Goal: Task Accomplishment & Management: Manage account settings

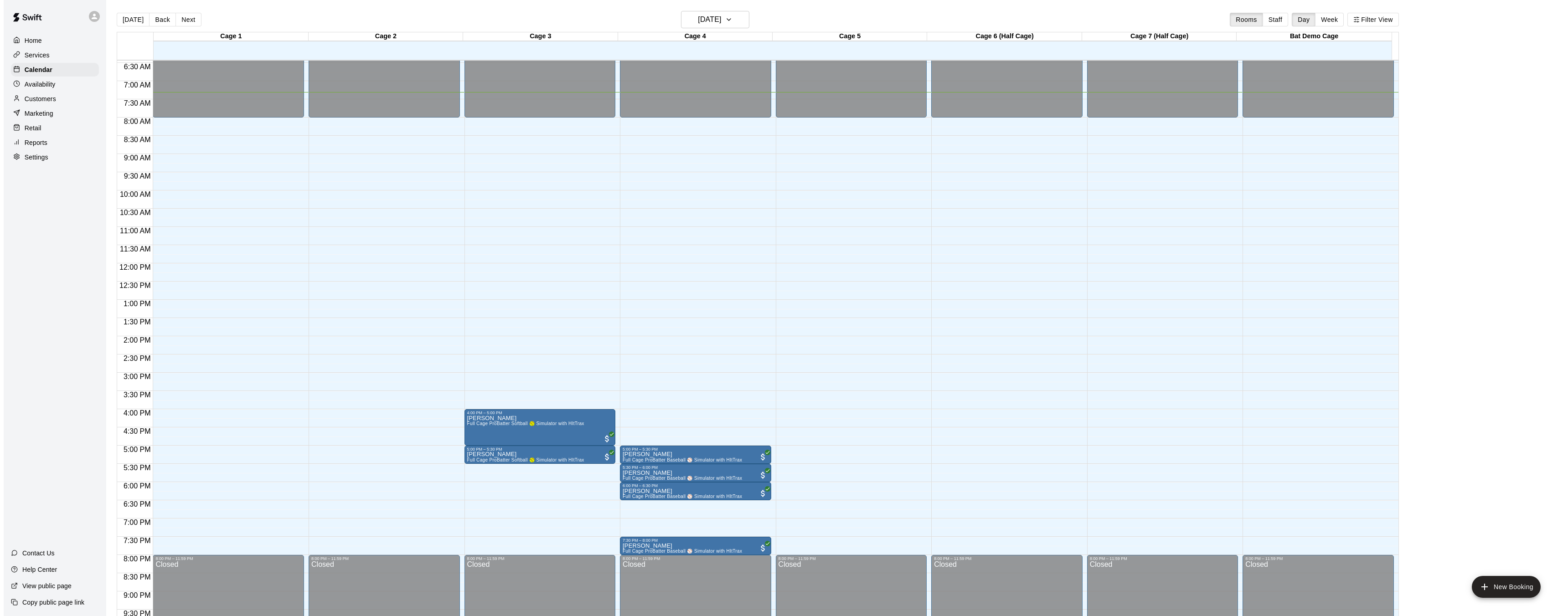
scroll to position [219, 0]
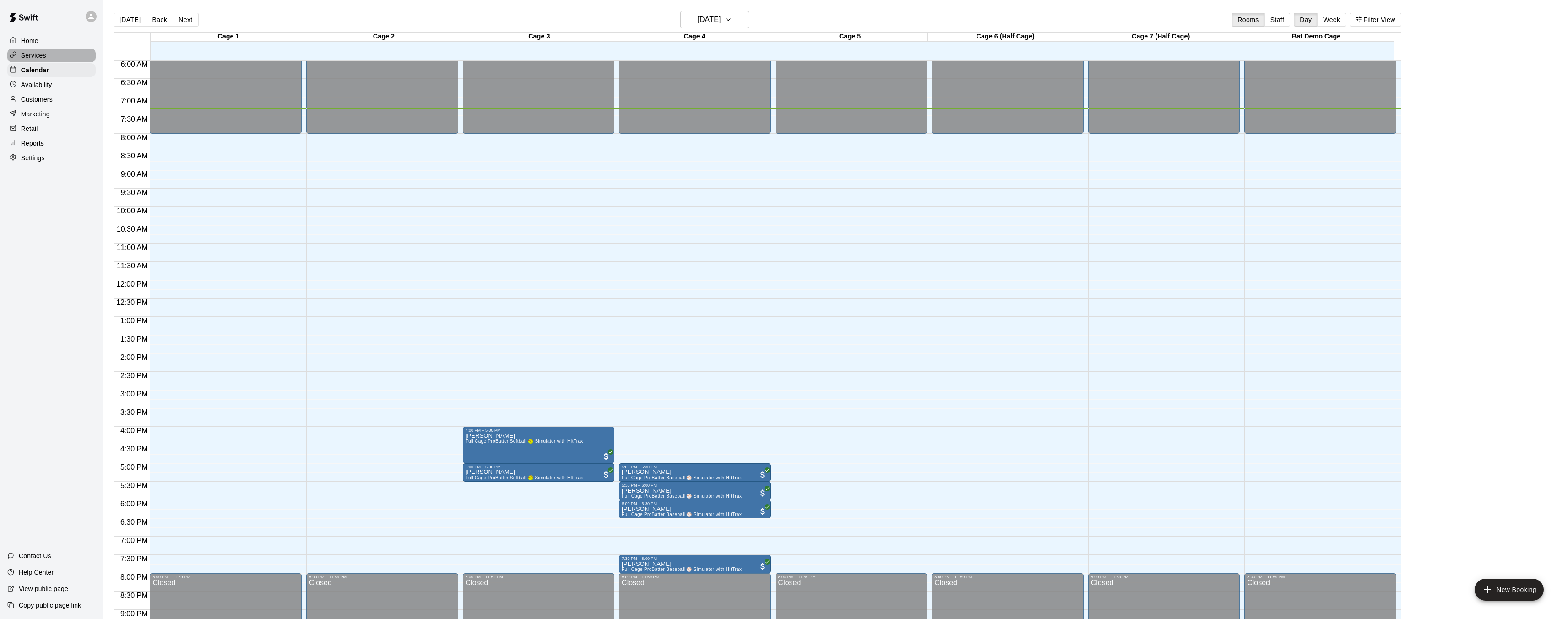
click at [47, 50] on div "Services" at bounding box center [52, 55] width 88 height 14
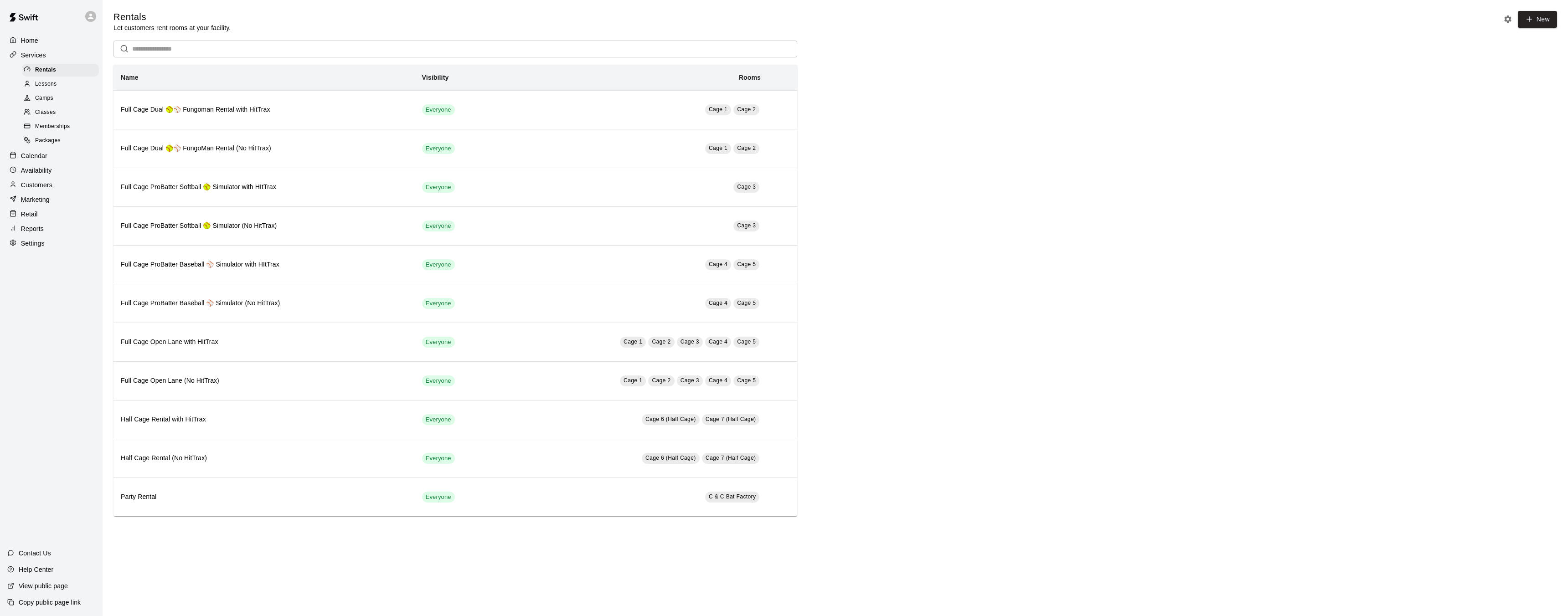
click at [56, 158] on div "Calendar" at bounding box center [51, 156] width 88 height 14
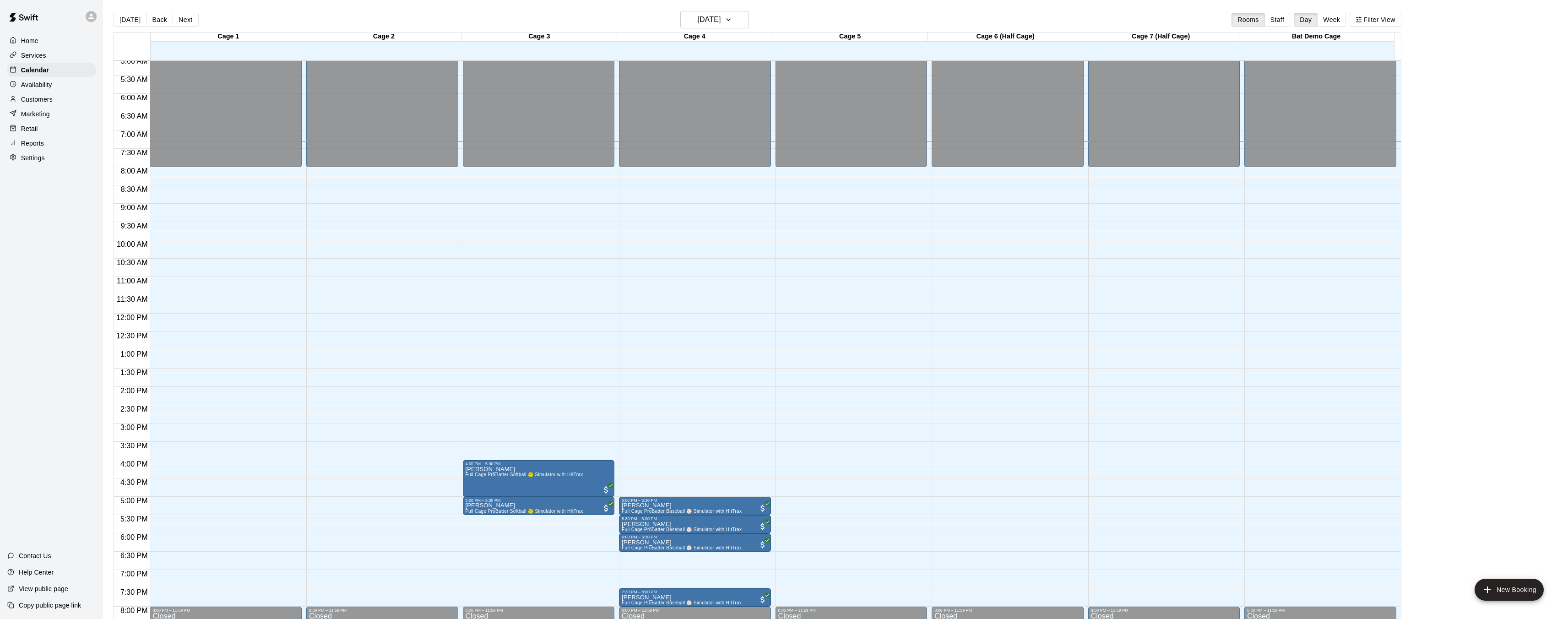
scroll to position [188, 0]
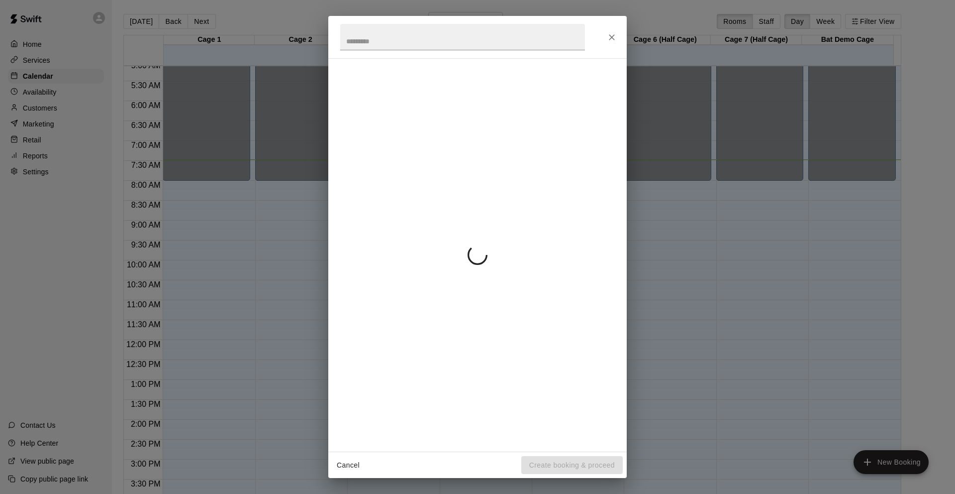
drag, startPoint x: 659, startPoint y: 298, endPoint x: 648, endPoint y: 311, distance: 17.3
click at [654, 305] on div "Cancel Create booking & proceed" at bounding box center [477, 247] width 955 height 494
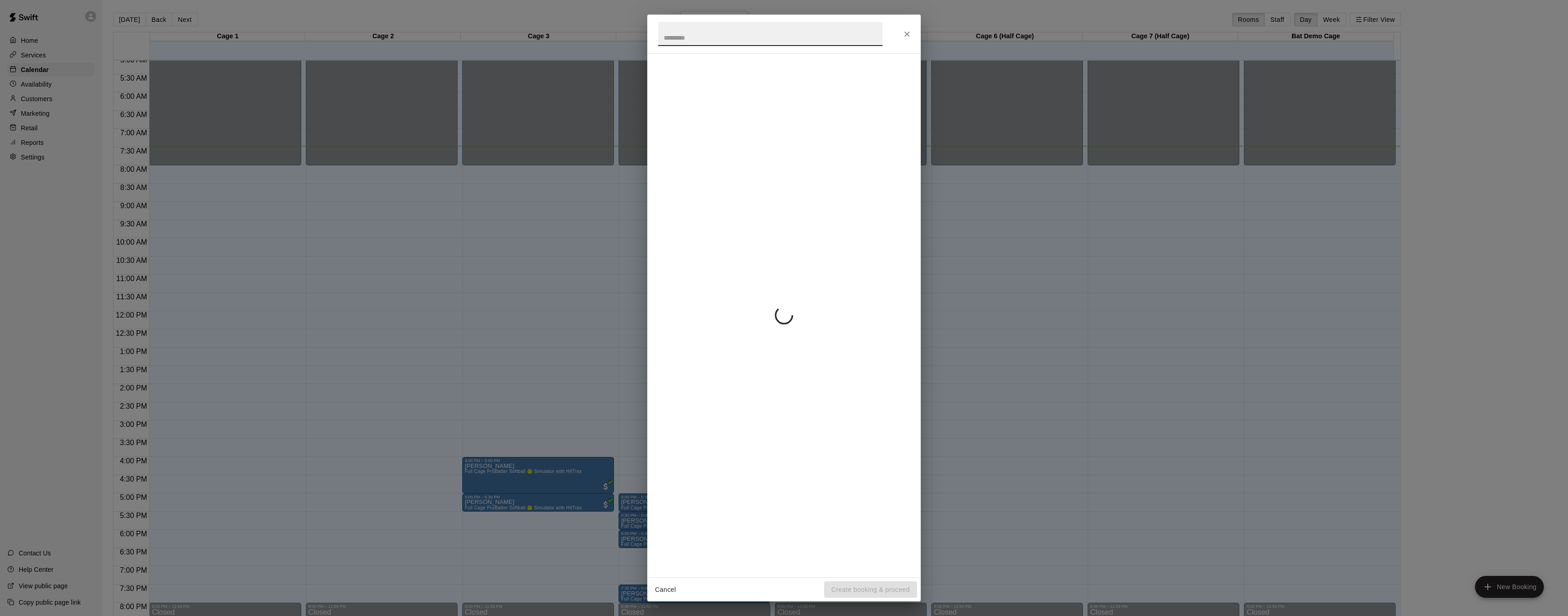
click at [591, 287] on div "Cancel Create booking & proceed" at bounding box center [784, 308] width 1568 height 616
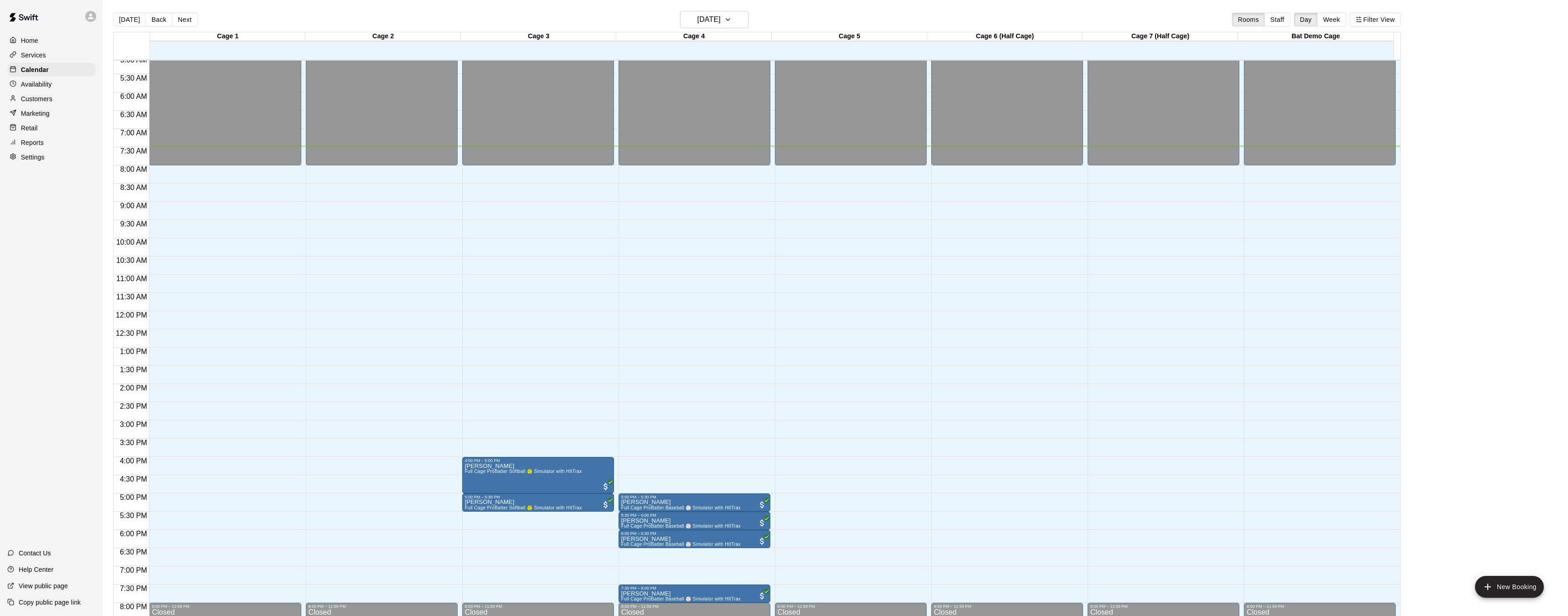
drag, startPoint x: 590, startPoint y: 288, endPoint x: 555, endPoint y: 286, distance: 35.1
click at [357, 262] on div "12:00 AM 12:30 AM 1:00 AM 1:30 AM 2:00 AM 2:30 AM 3:00 AM 3:30 AM 4:00 AM 4:30 …" at bounding box center [754, 342] width 1281 height 567
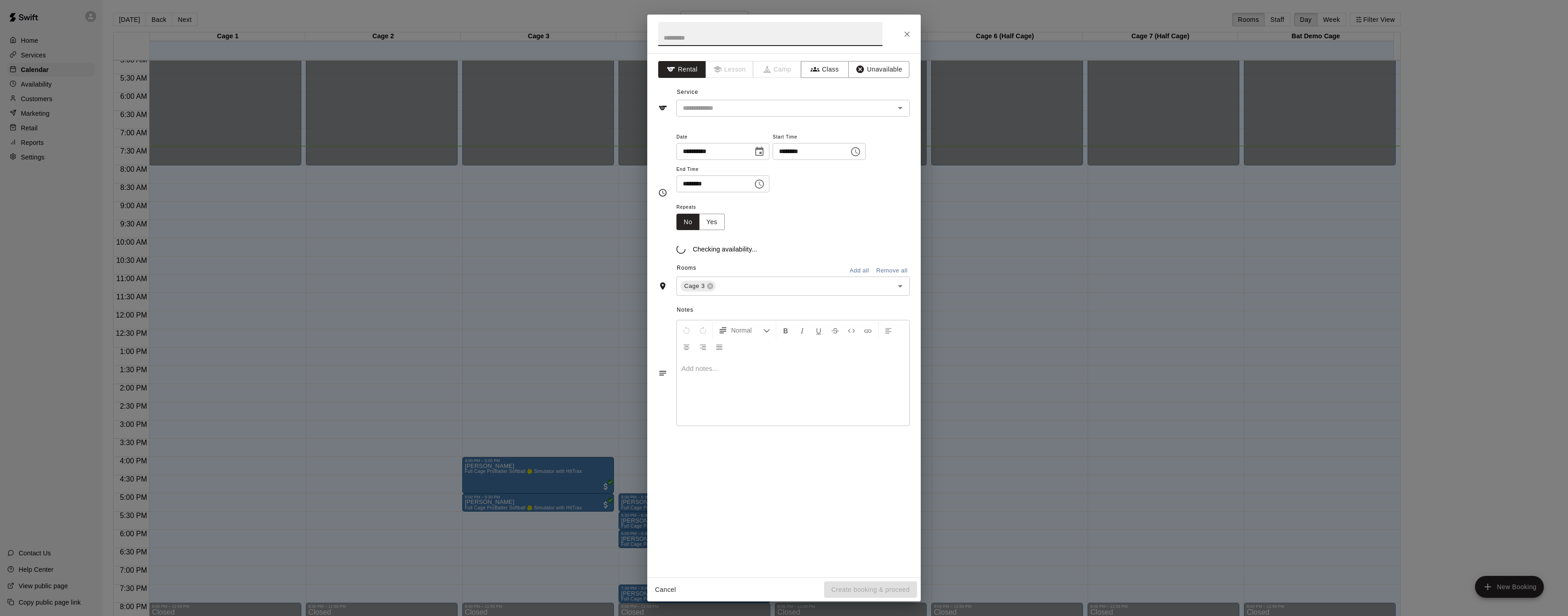
click at [358, 263] on div "**********" at bounding box center [784, 308] width 1568 height 616
click at [909, 39] on button "Close" at bounding box center [907, 34] width 16 height 16
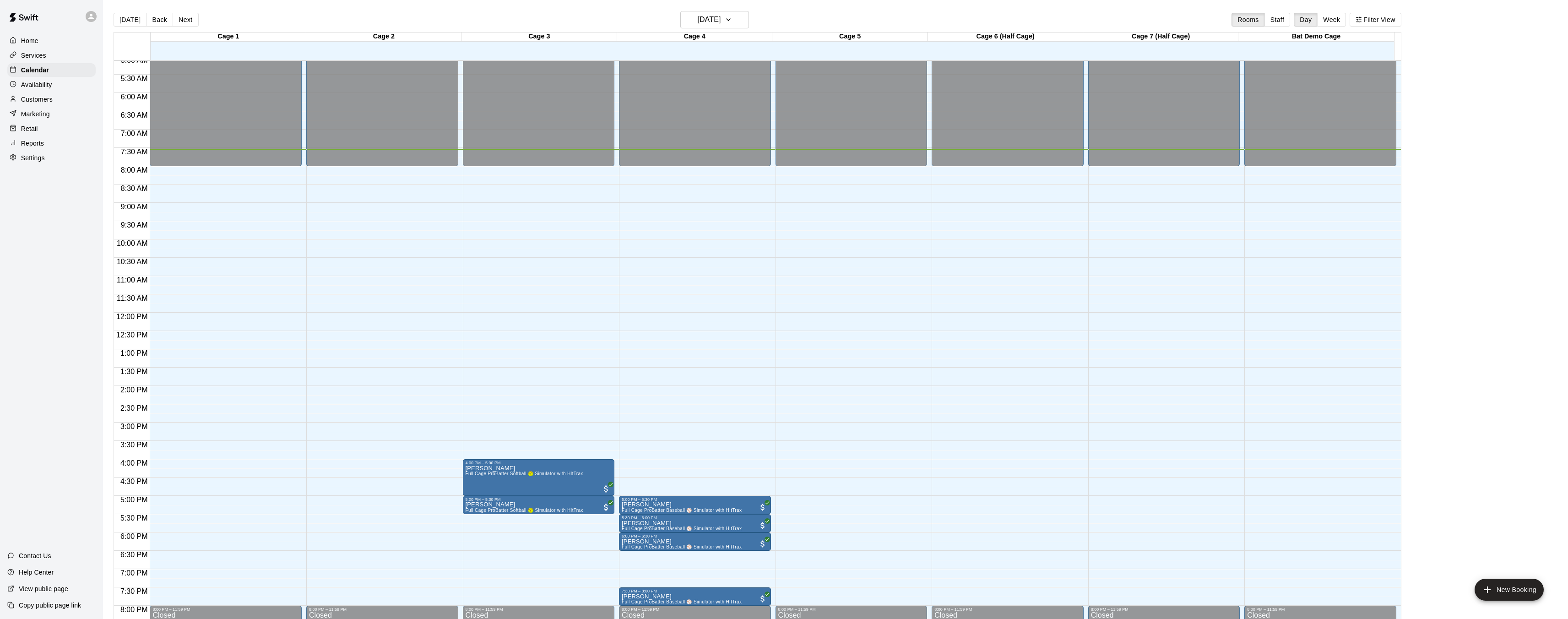
click at [49, 100] on p "Customers" at bounding box center [37, 99] width 31 height 9
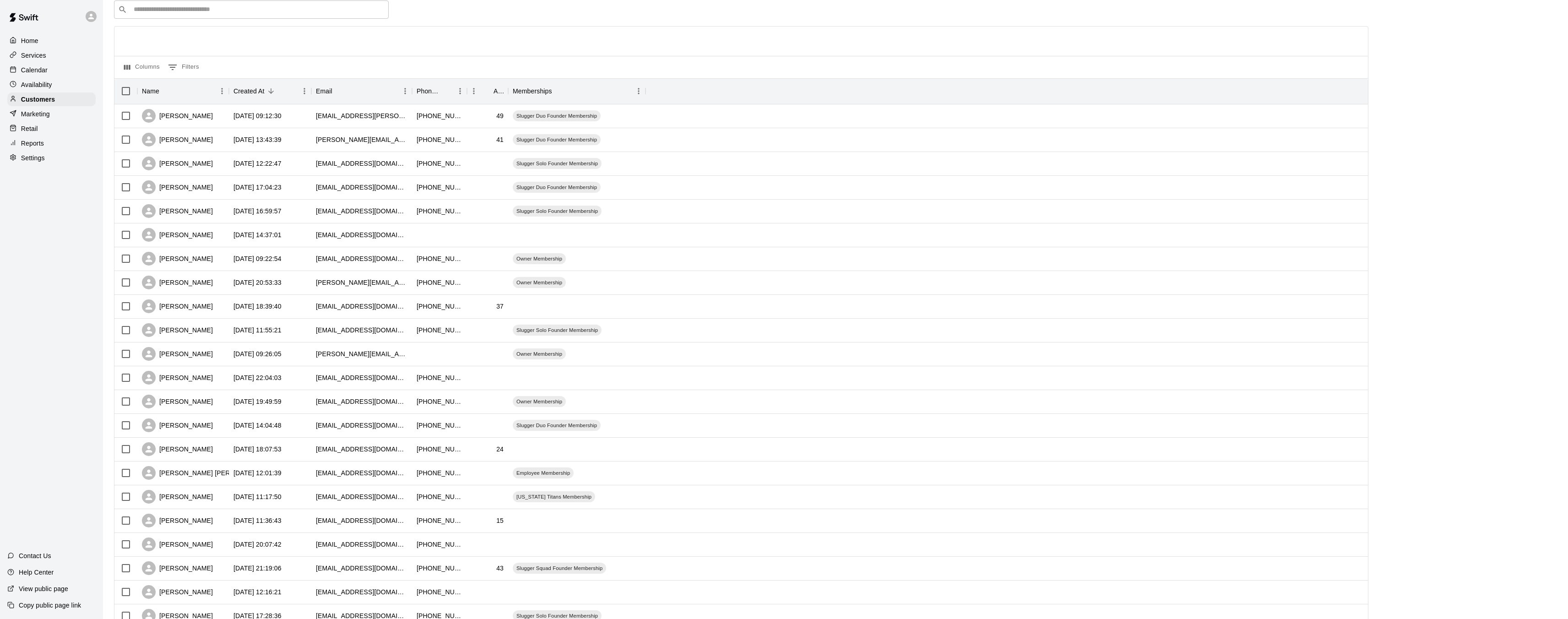
scroll to position [63, 0]
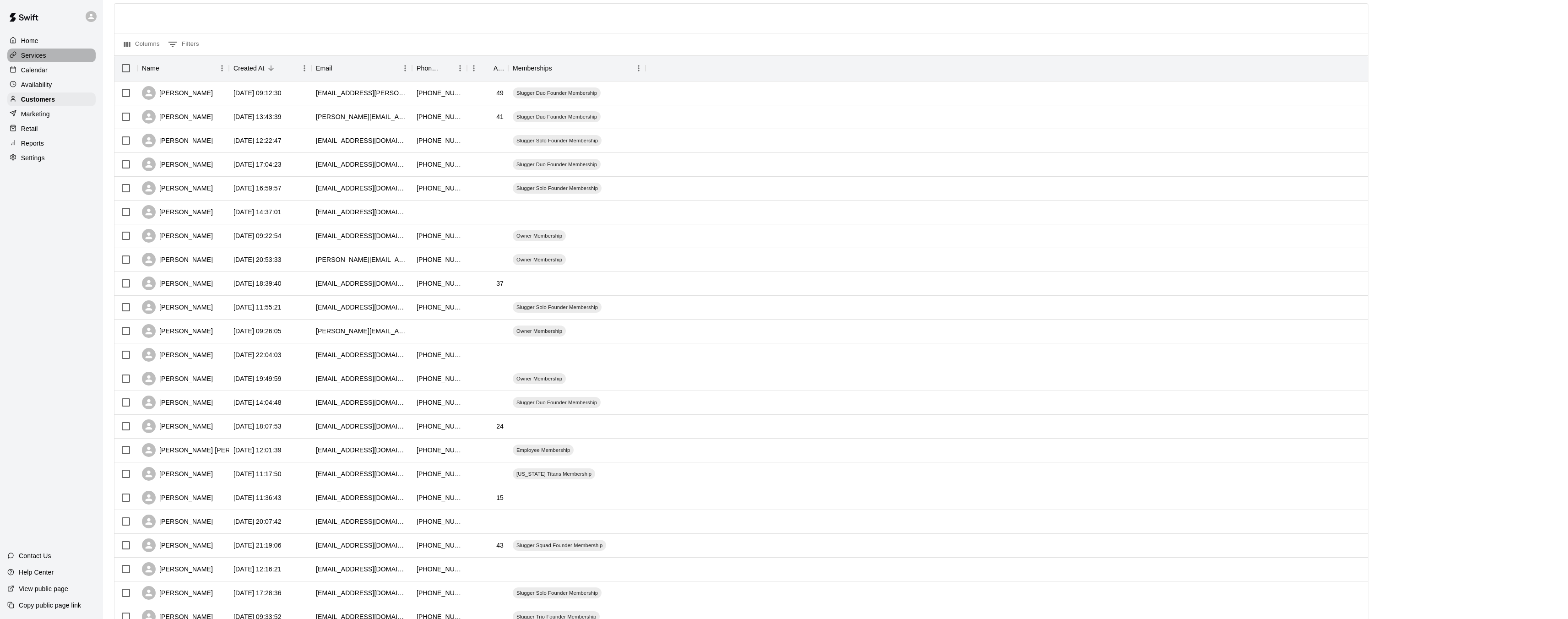
click at [49, 52] on div "Services" at bounding box center [52, 55] width 88 height 14
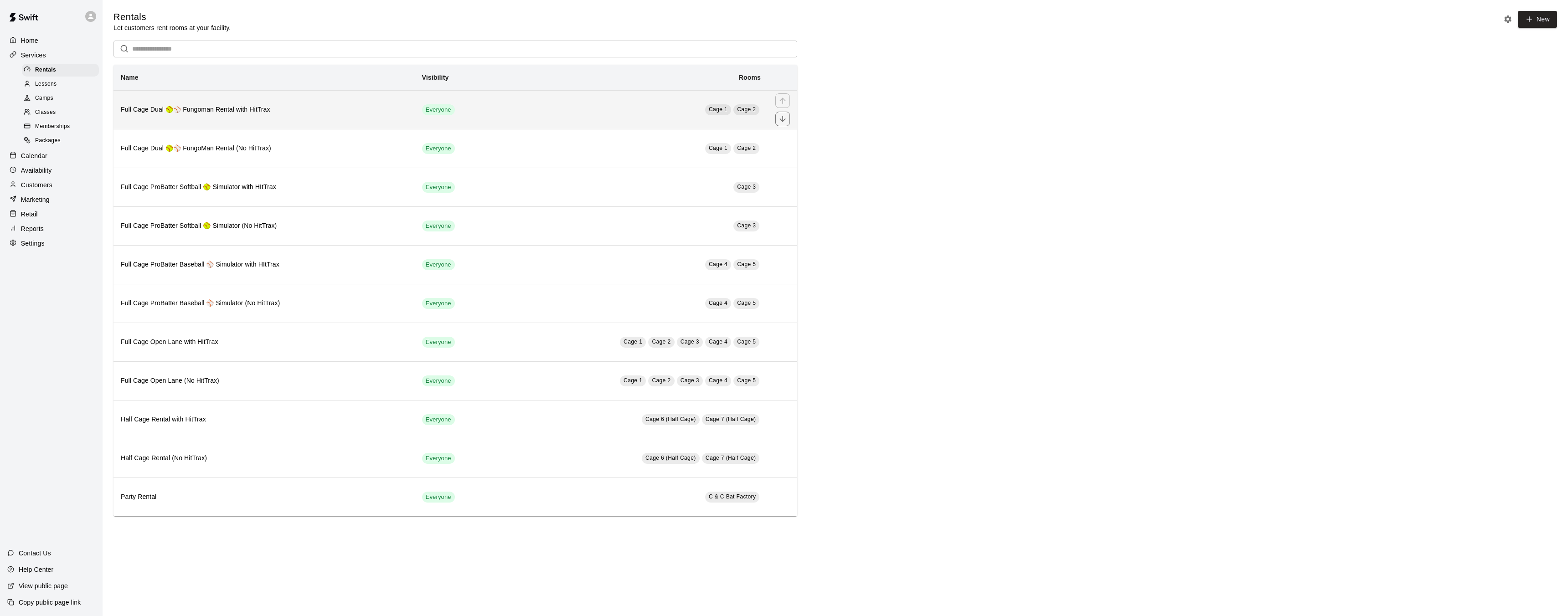
click at [585, 119] on td "Cage 1 Cage 2" at bounding box center [632, 110] width 271 height 38
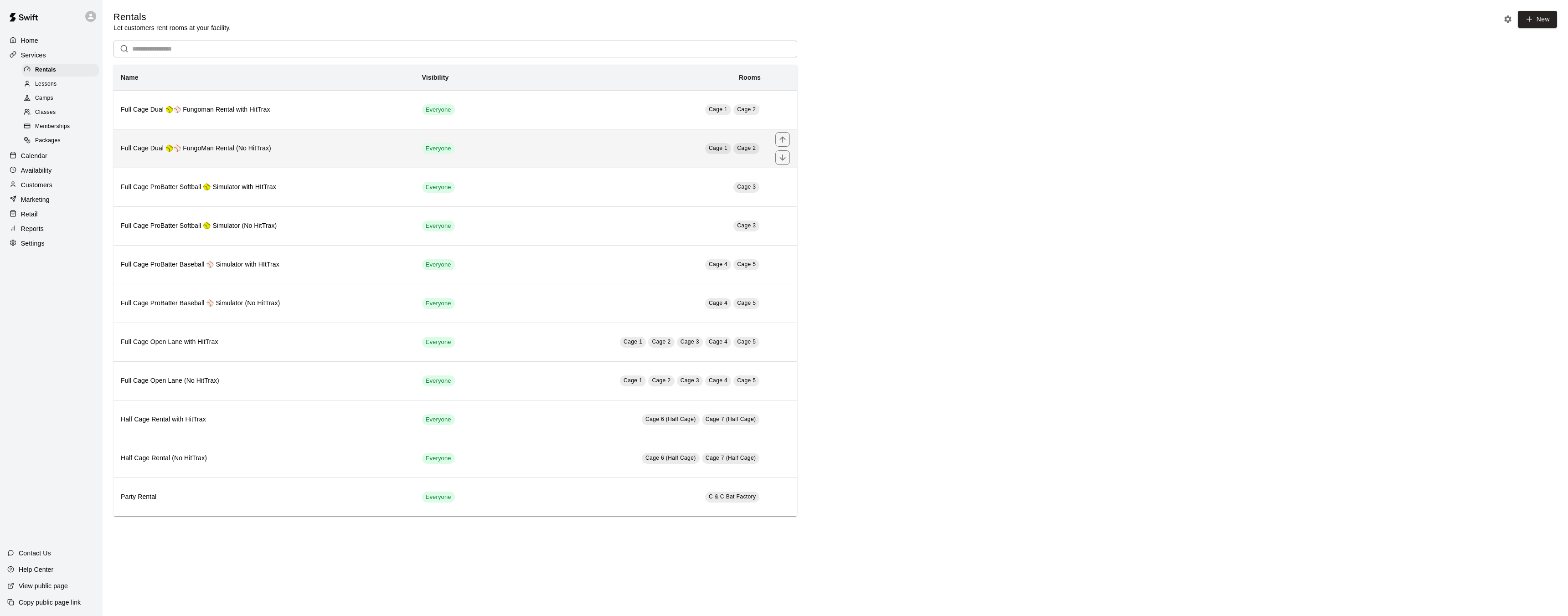
click at [289, 151] on h6 "Full Cage Dual 🥎⚾ FungoMan Rental (No HitTrax)" at bounding box center [264, 148] width 287 height 10
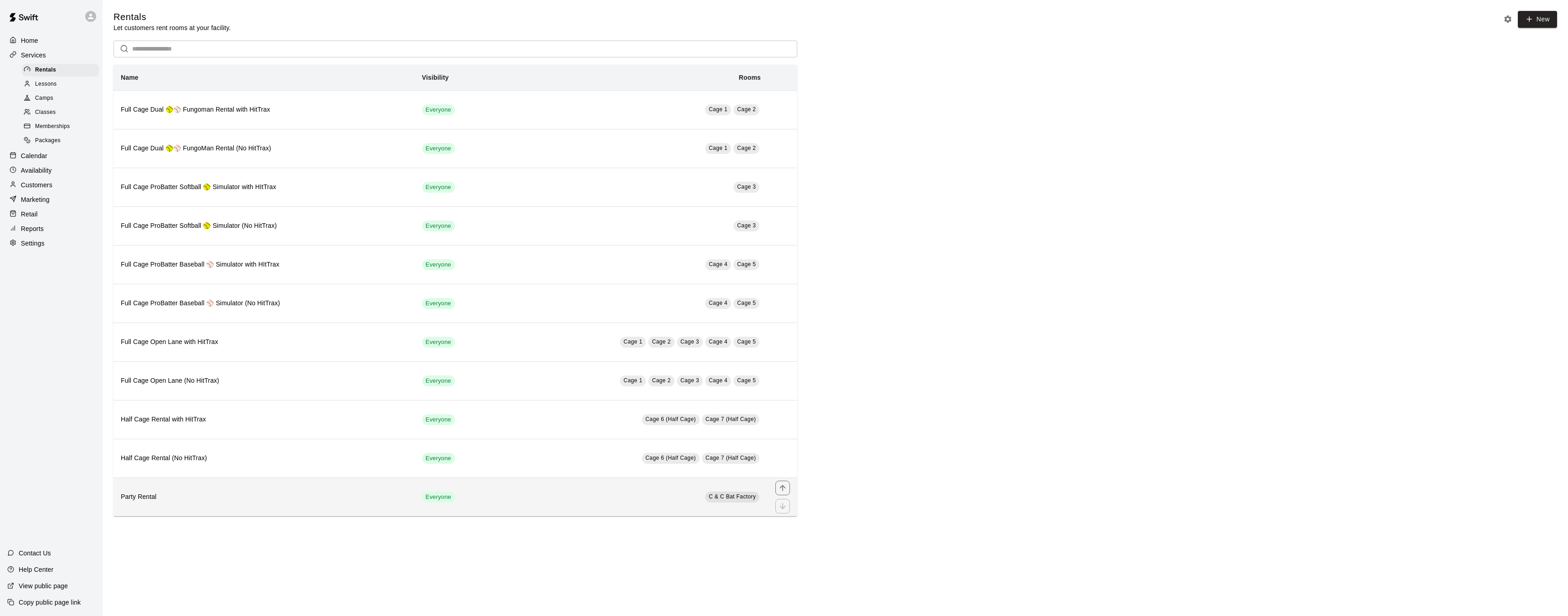
click at [550, 503] on td "C & C Bat Factory" at bounding box center [632, 496] width 271 height 38
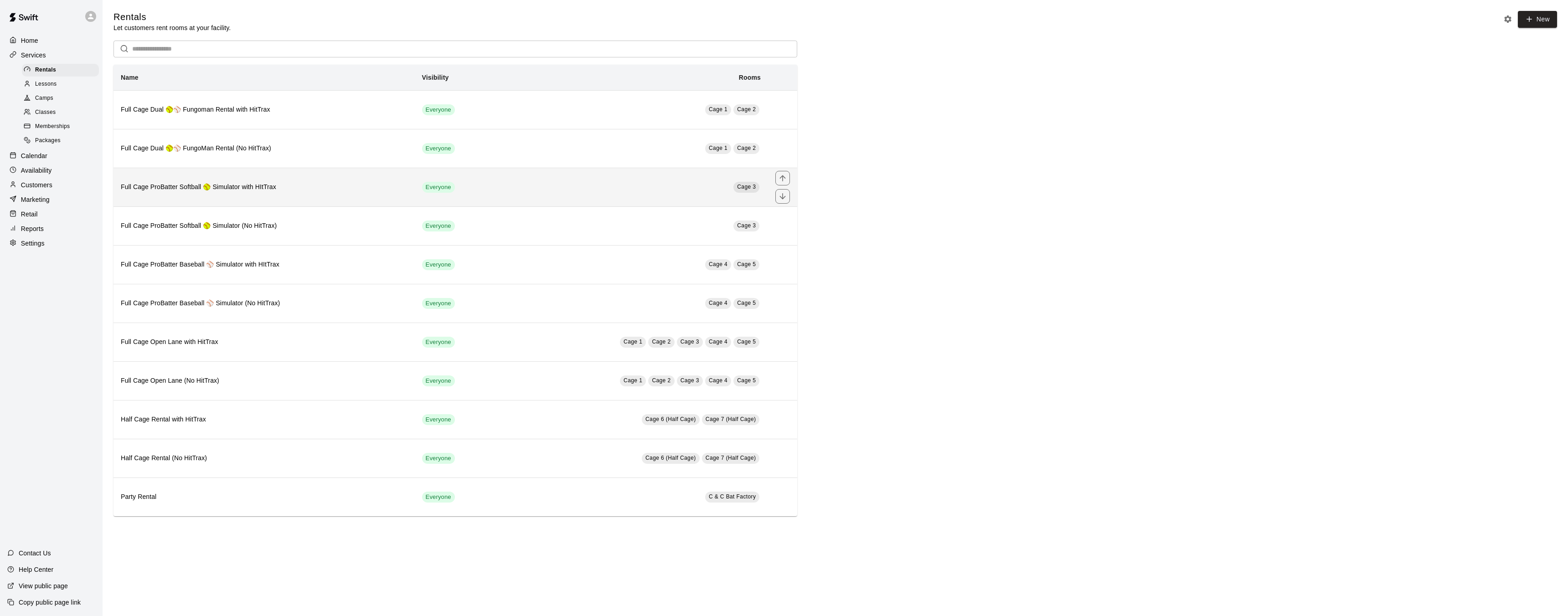
click at [344, 189] on h6 "Full Cage ProBatter Softball 🥎 Simulator with HItTrax" at bounding box center [264, 187] width 287 height 10
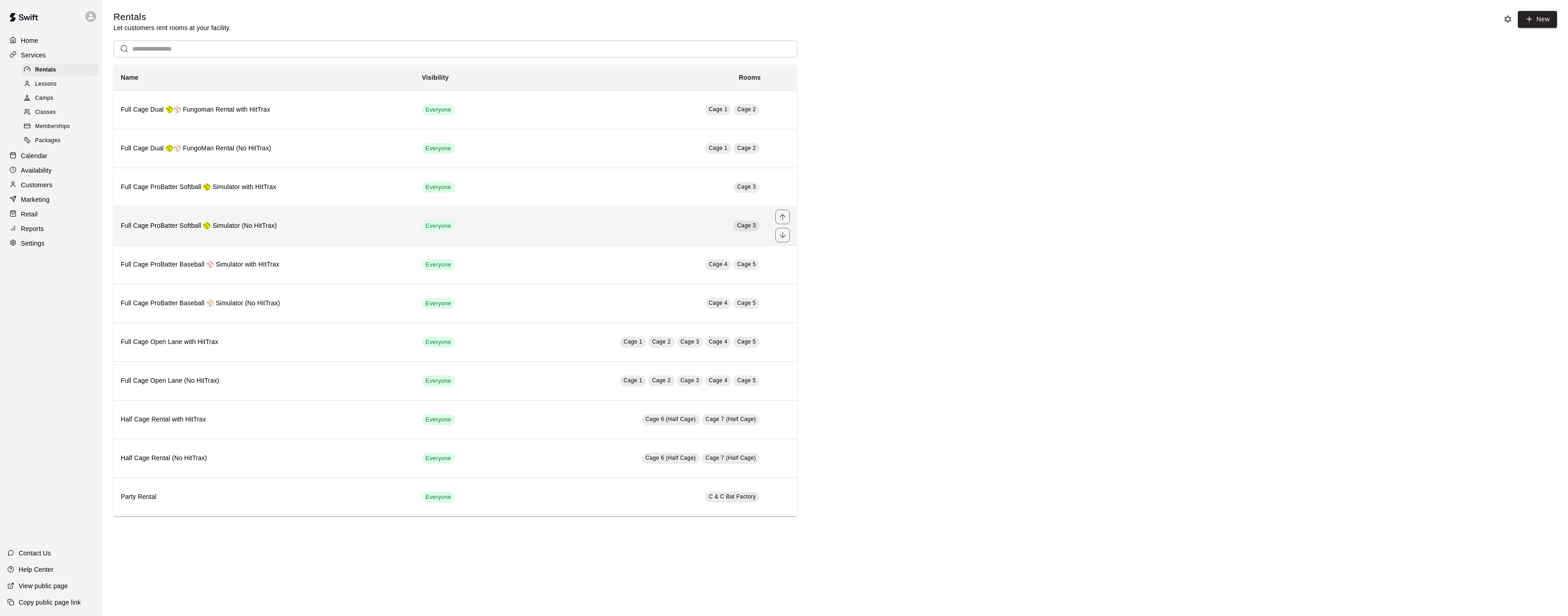
click at [304, 232] on th "Full Cage ProBatter Softball 🥎 Simulator (No HitTrax)" at bounding box center [264, 225] width 301 height 38
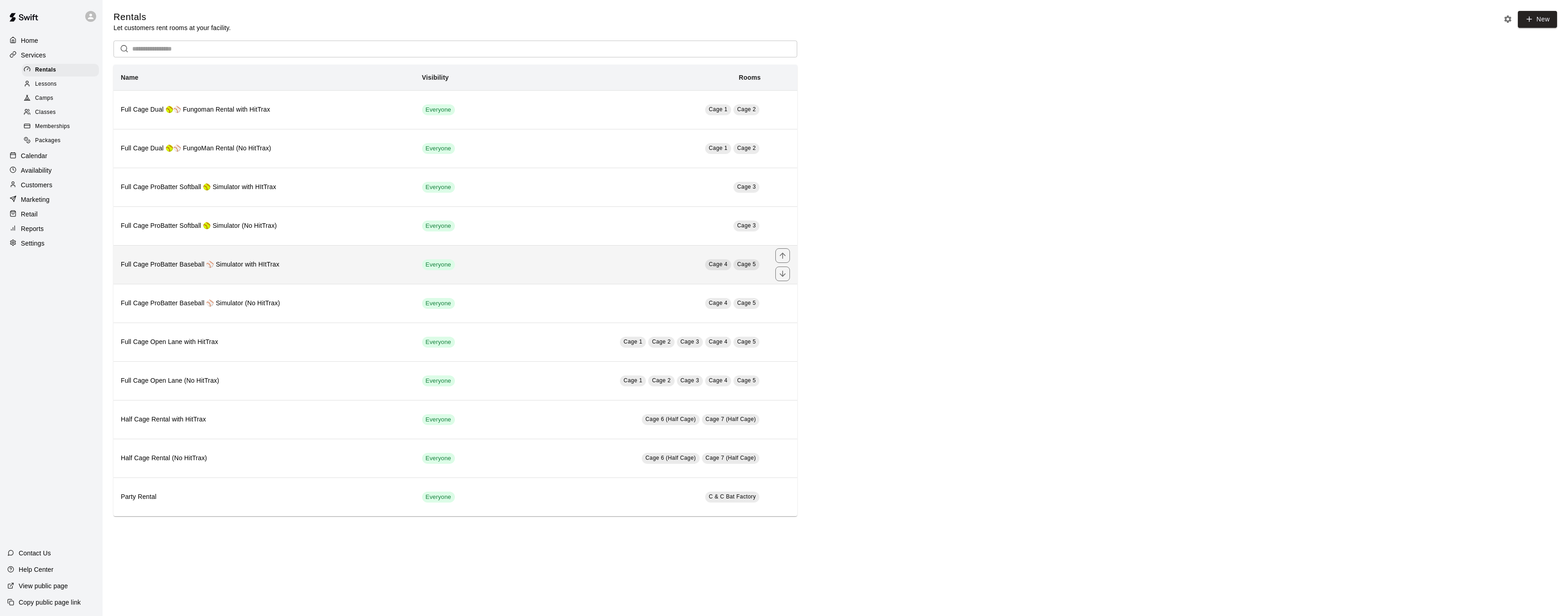
click at [274, 277] on th "Full Cage ProBatter Baseball ⚾ Simulator with HItTrax" at bounding box center [264, 265] width 301 height 38
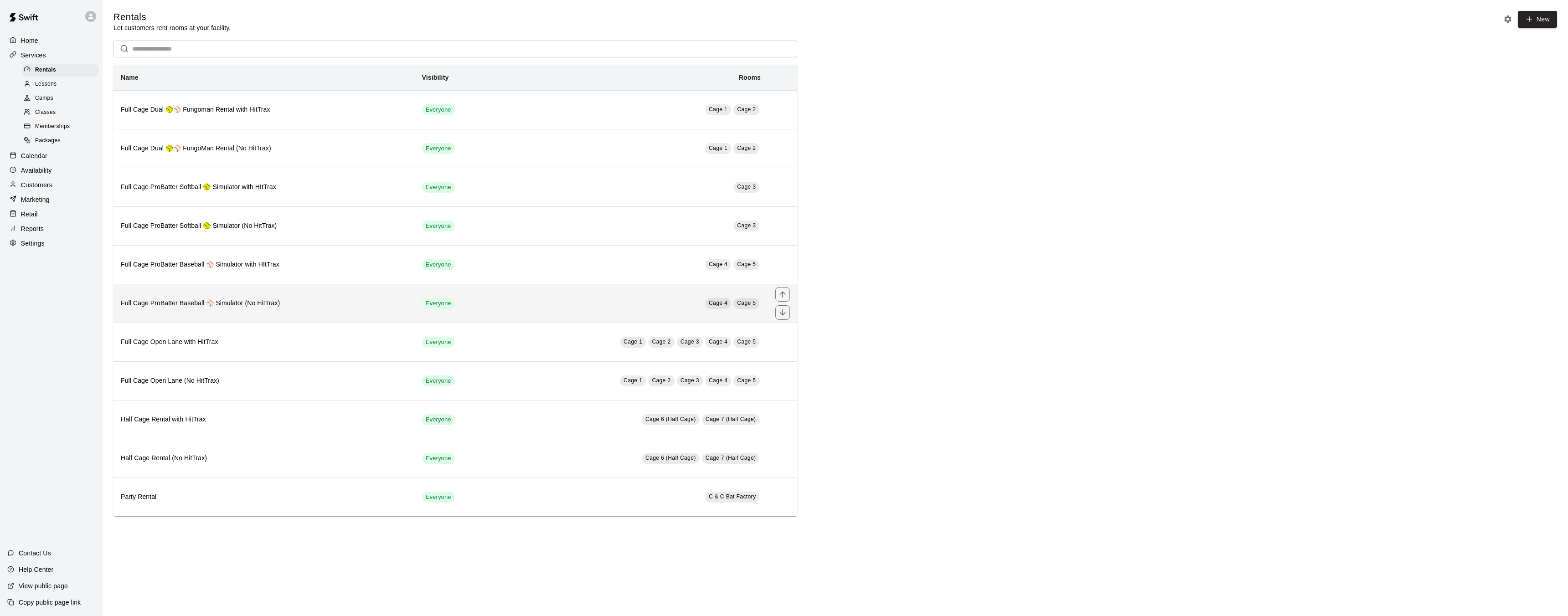
click at [218, 303] on h6 "Full Cage ProBatter Baseball ⚾ Simulator (No HitTrax)" at bounding box center [264, 303] width 287 height 10
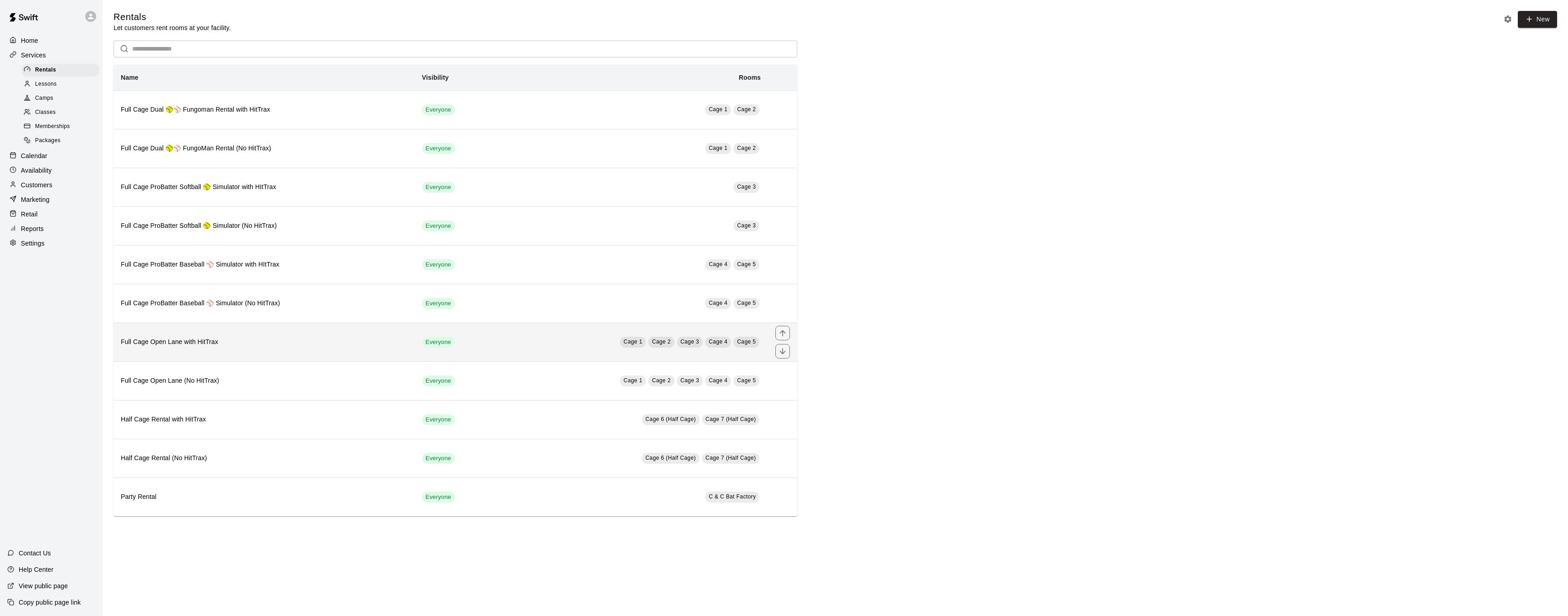
click at [277, 344] on h6 "Full Cage Open Lane with HitTrax" at bounding box center [264, 341] width 287 height 10
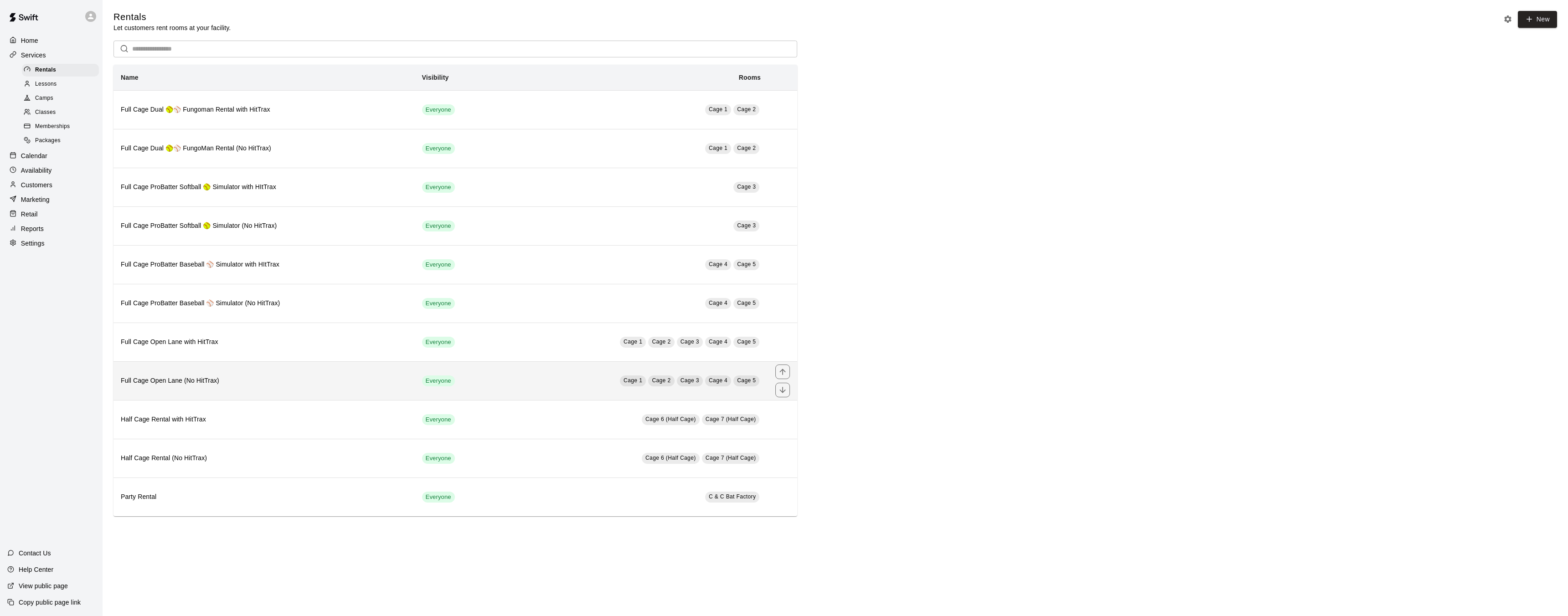
click at [305, 374] on th "Full Cage Open Lane (No HitTrax)" at bounding box center [264, 381] width 301 height 38
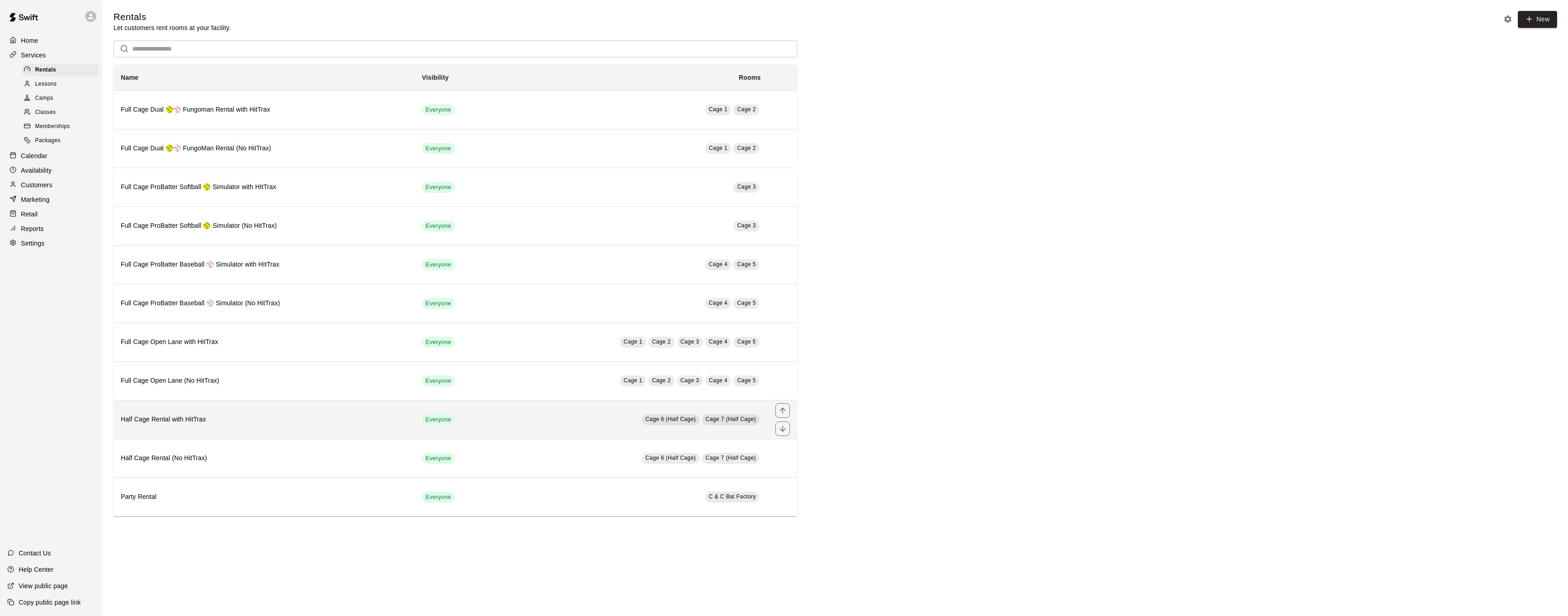
click at [215, 434] on th "Half Cage Rental with HitTrax" at bounding box center [264, 419] width 301 height 38
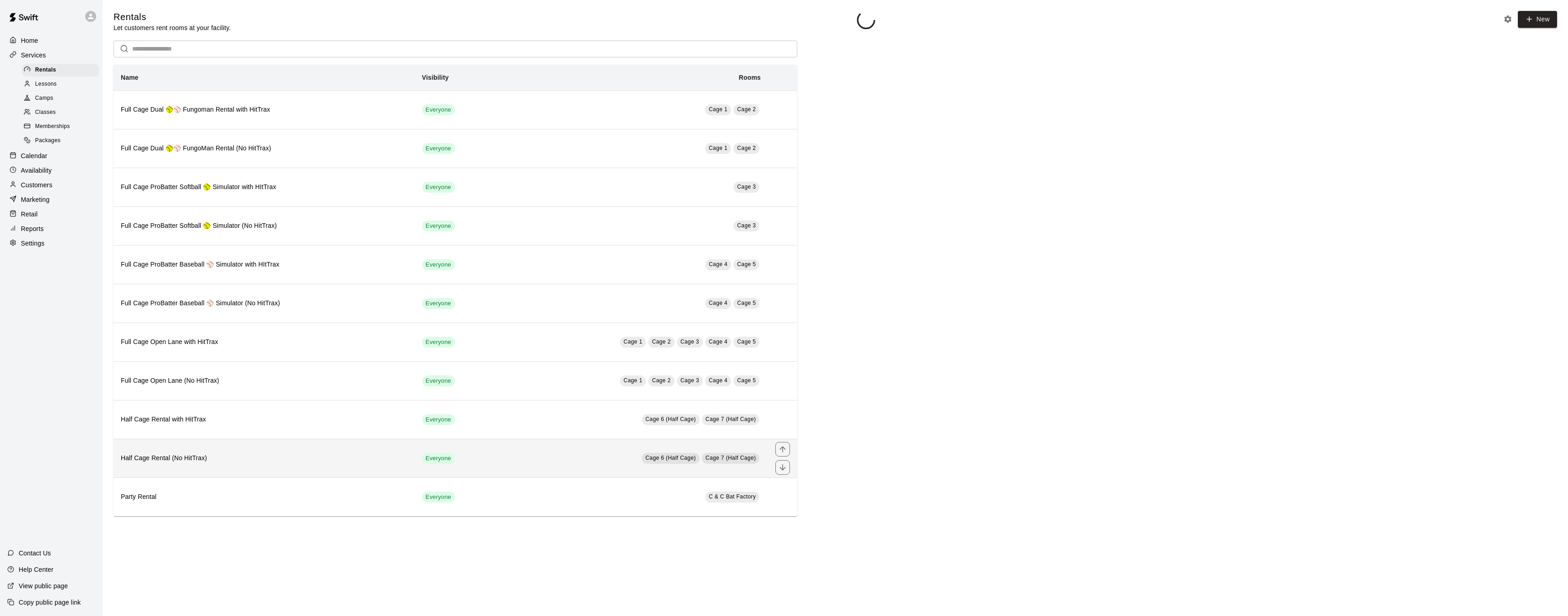
click at [201, 453] on th "Half Cage Rental (No HitTrax)" at bounding box center [264, 458] width 301 height 38
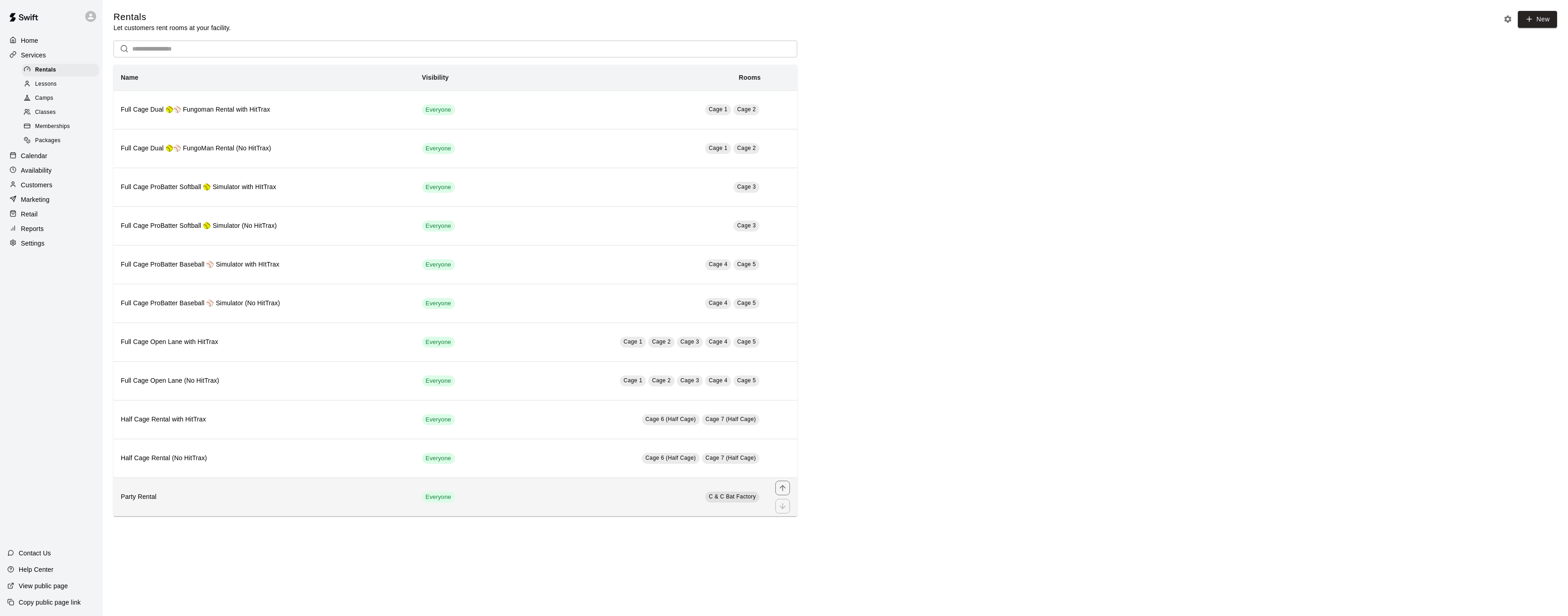
click at [385, 506] on th "Party Rental" at bounding box center [264, 496] width 301 height 38
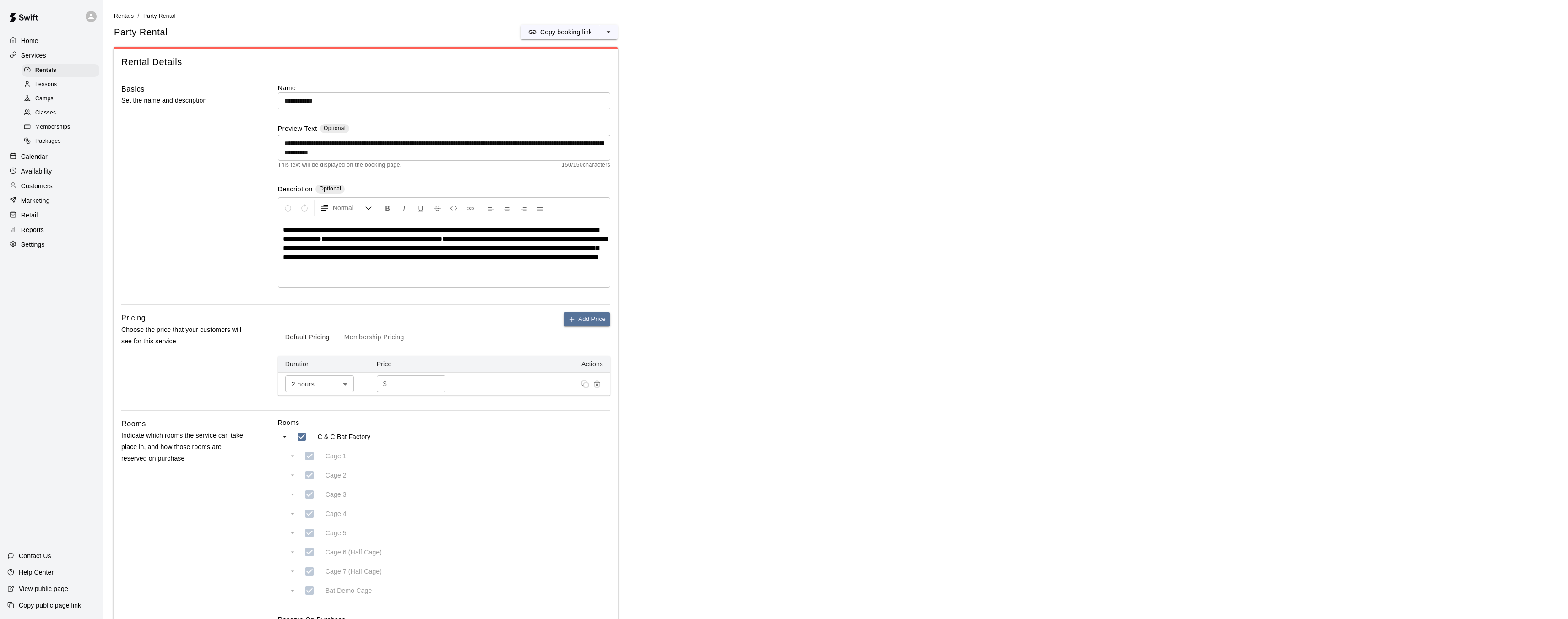
click at [371, 334] on button "Membership Pricing" at bounding box center [374, 338] width 75 height 22
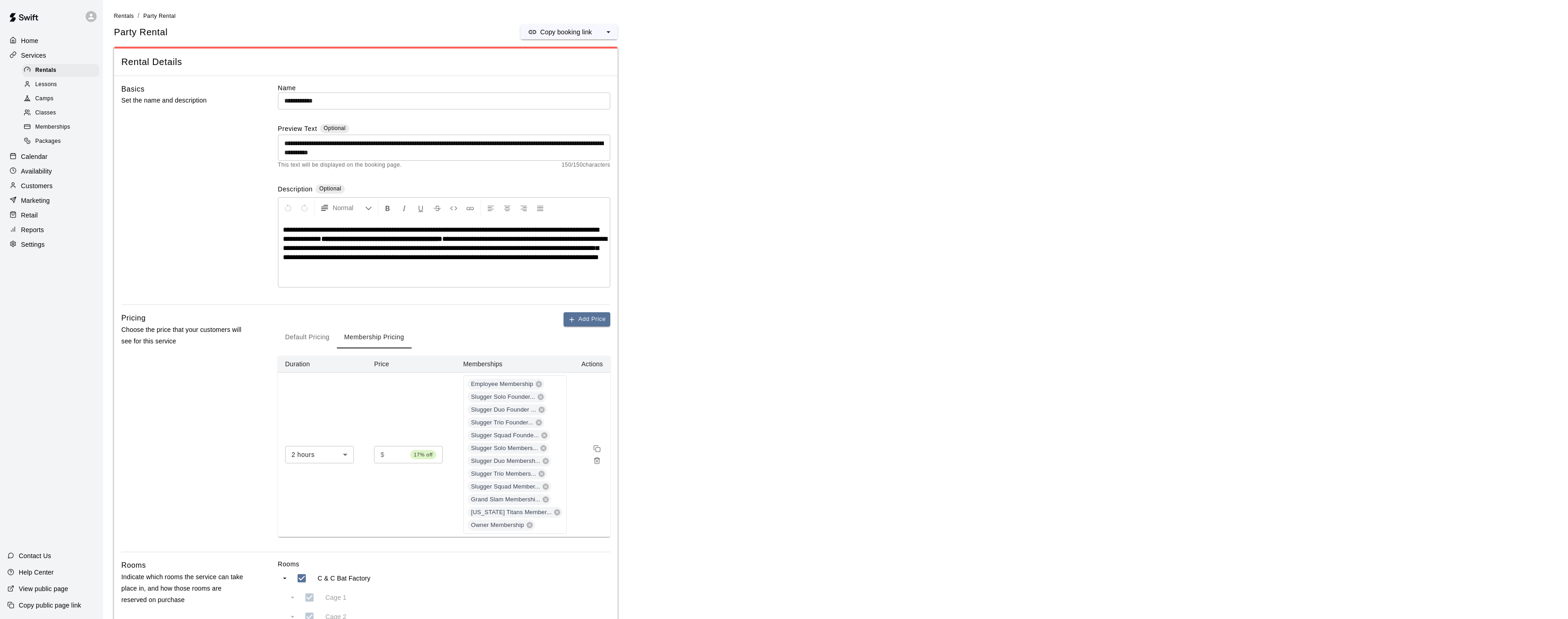
click at [310, 340] on button "Default Pricing" at bounding box center [307, 338] width 59 height 22
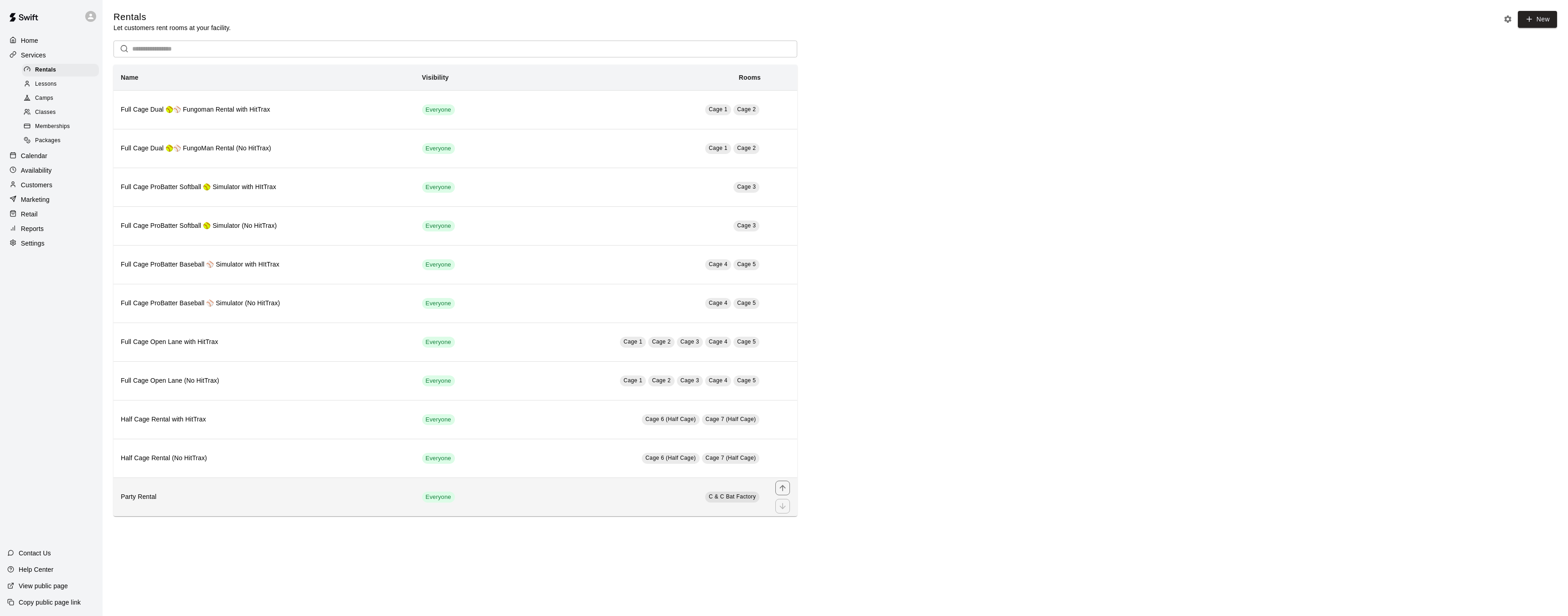
drag, startPoint x: 161, startPoint y: 502, endPoint x: 161, endPoint y: 509, distance: 7.0
click at [161, 509] on th "Party Rental" at bounding box center [264, 496] width 301 height 38
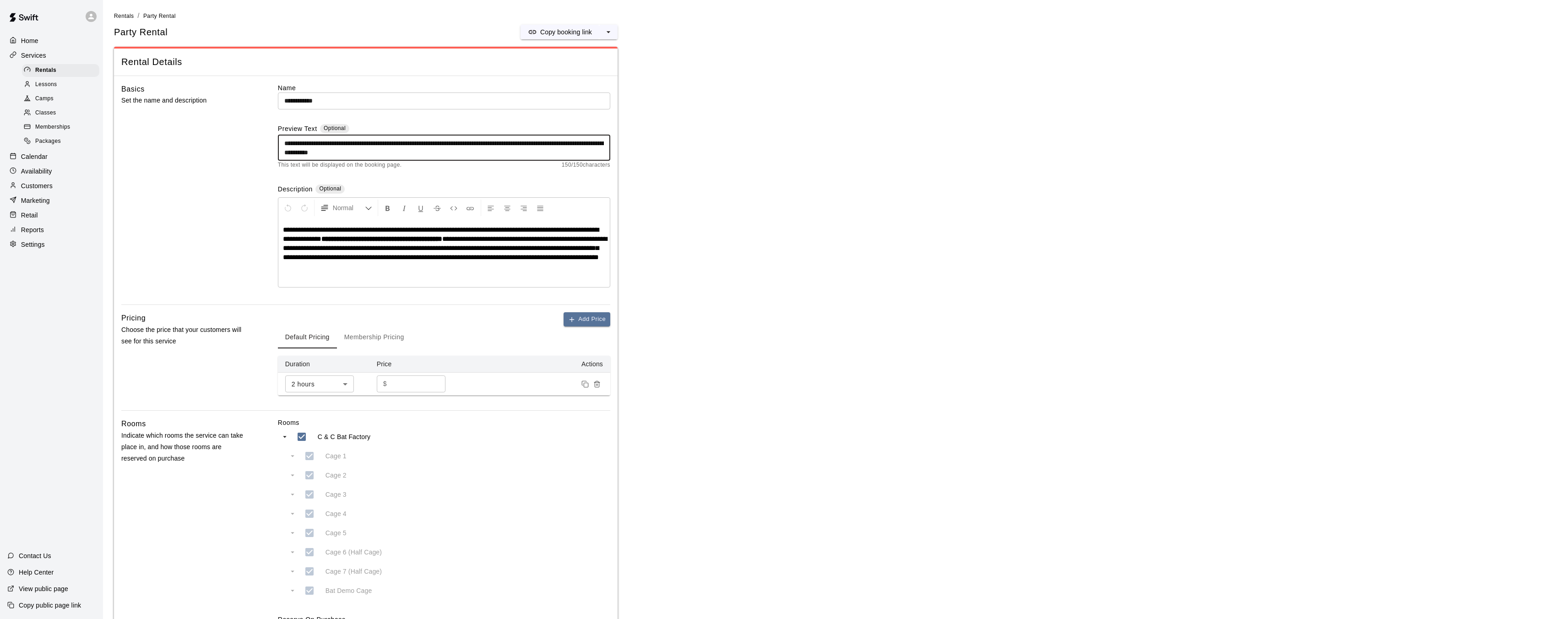
drag, startPoint x: 283, startPoint y: 143, endPoint x: 427, endPoint y: 151, distance: 144.2
click at [427, 151] on textarea "**********" at bounding box center [444, 148] width 319 height 18
click at [241, 159] on div "Basics Set the name and description" at bounding box center [185, 194] width 127 height 222
click at [63, 160] on div "Calendar" at bounding box center [52, 156] width 88 height 14
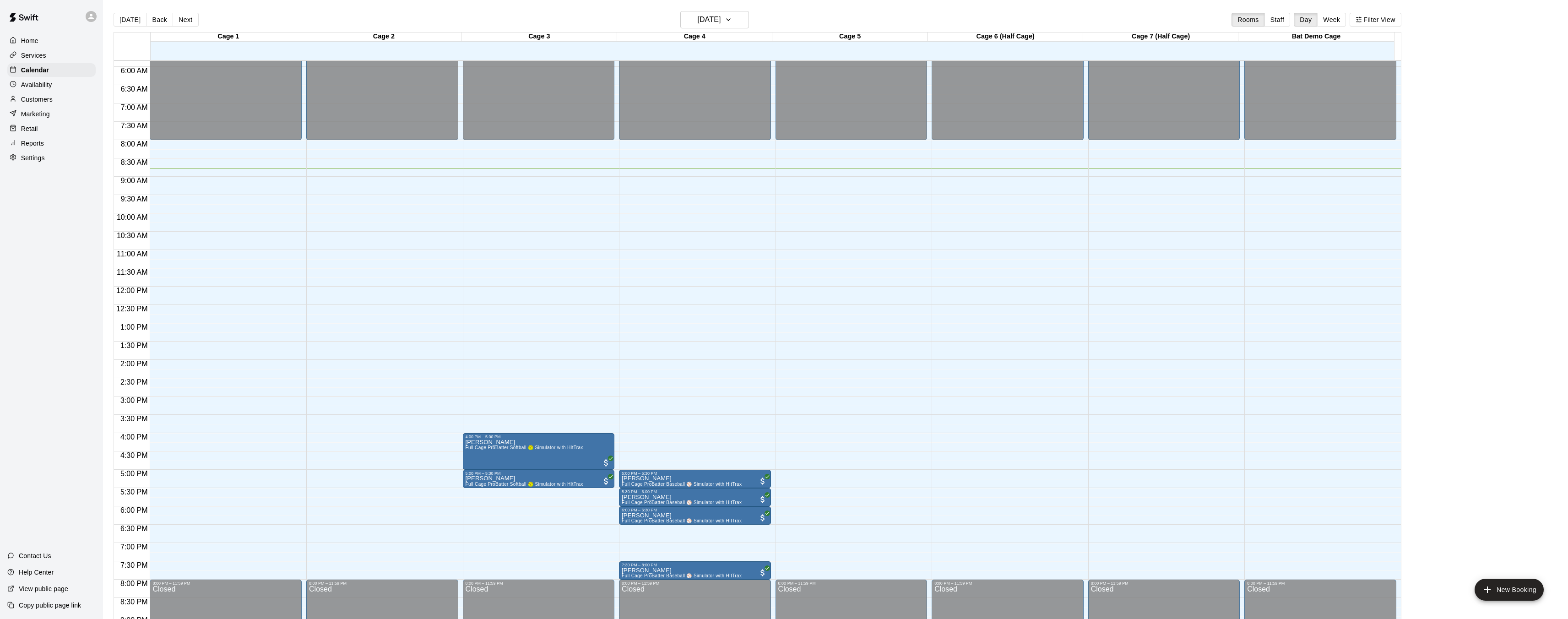
scroll to position [210, 0]
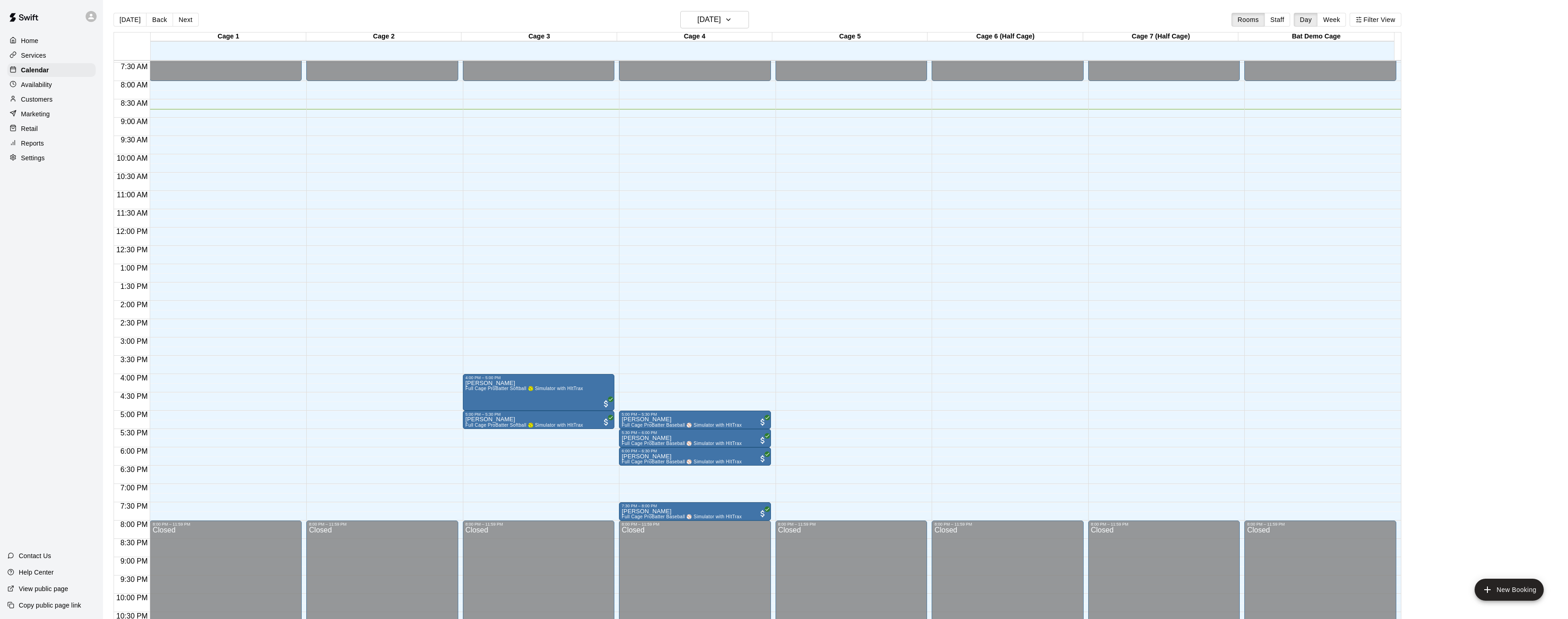
scroll to position [273, 0]
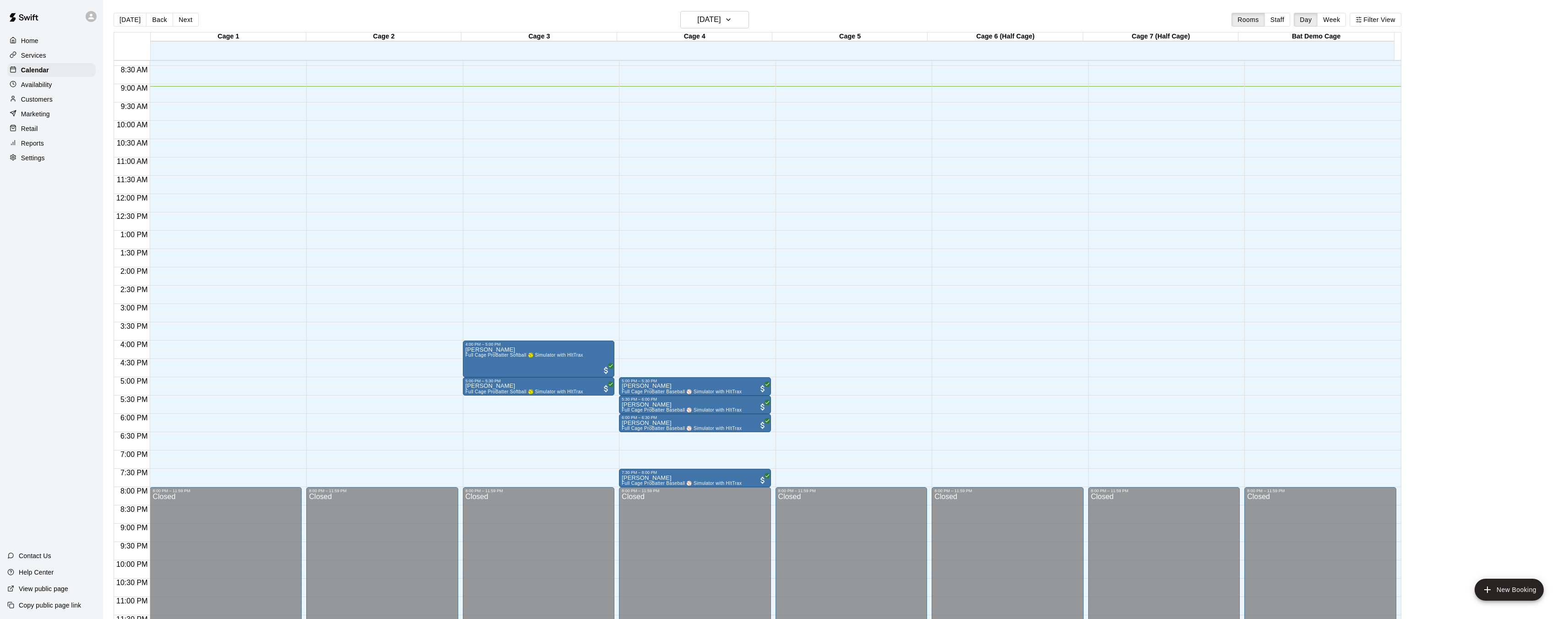
scroll to position [310, 0]
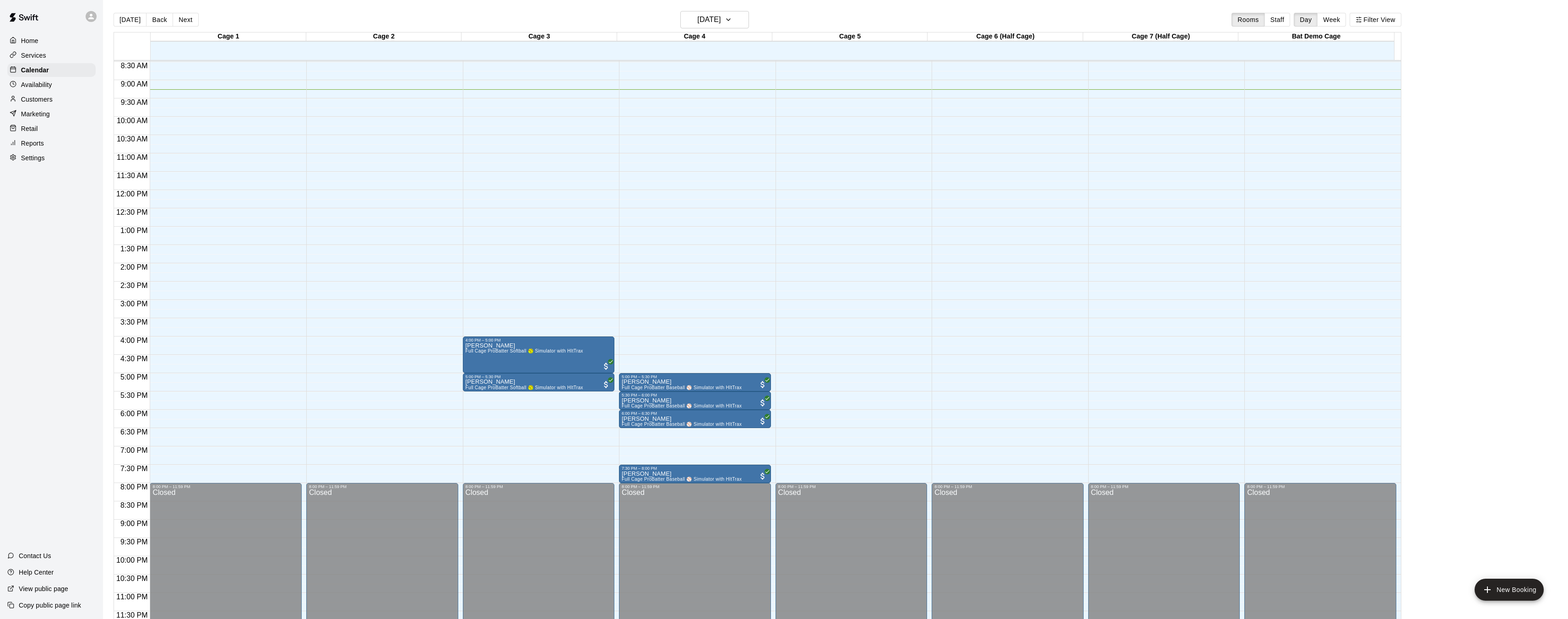
click at [482, 296] on div "12:00 AM – 8:00 AM Closed 4:00 PM – 5:00 PM [PERSON_NAME] Full Cage ProBatter S…" at bounding box center [538, 189] width 152 height 878
click at [481, 297] on div "12:00 AM – 8:00 AM Closed 4:00 PM – 5:00 PM Rebecca Baggett Full Cage ProBatter…" at bounding box center [538, 189] width 152 height 878
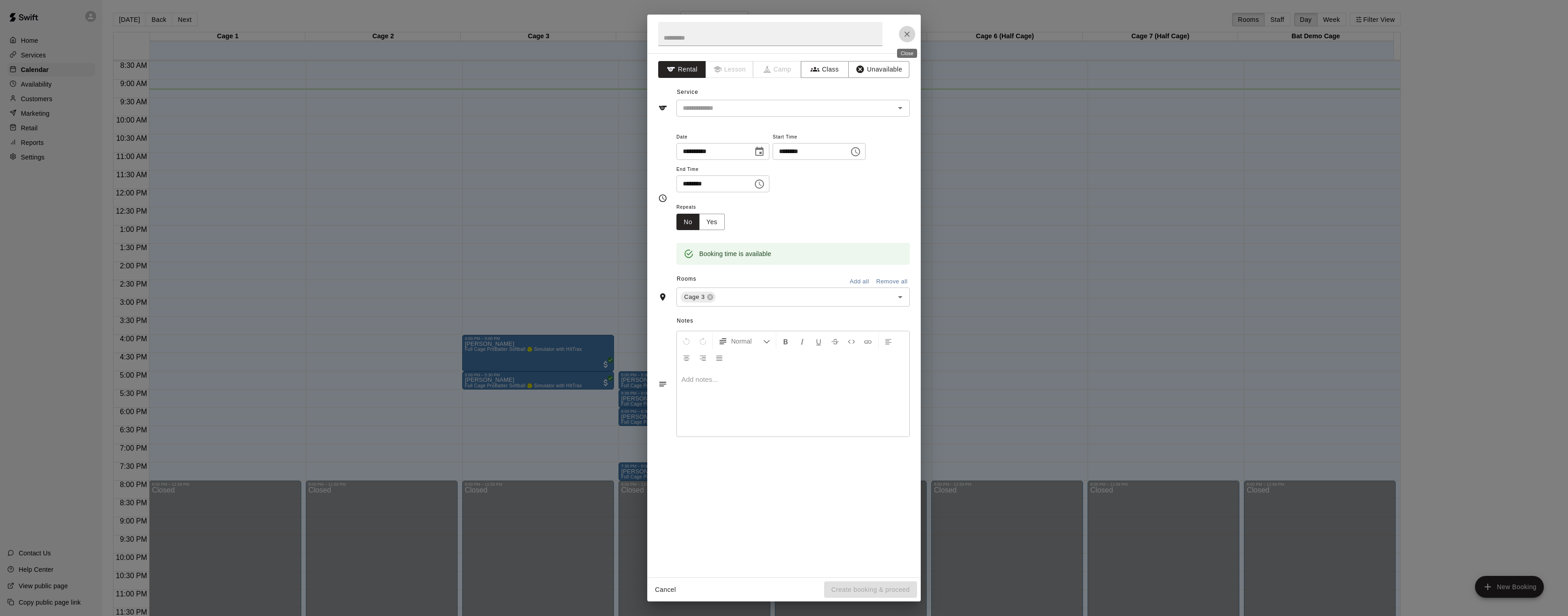
click at [906, 27] on button "Close" at bounding box center [907, 34] width 16 height 16
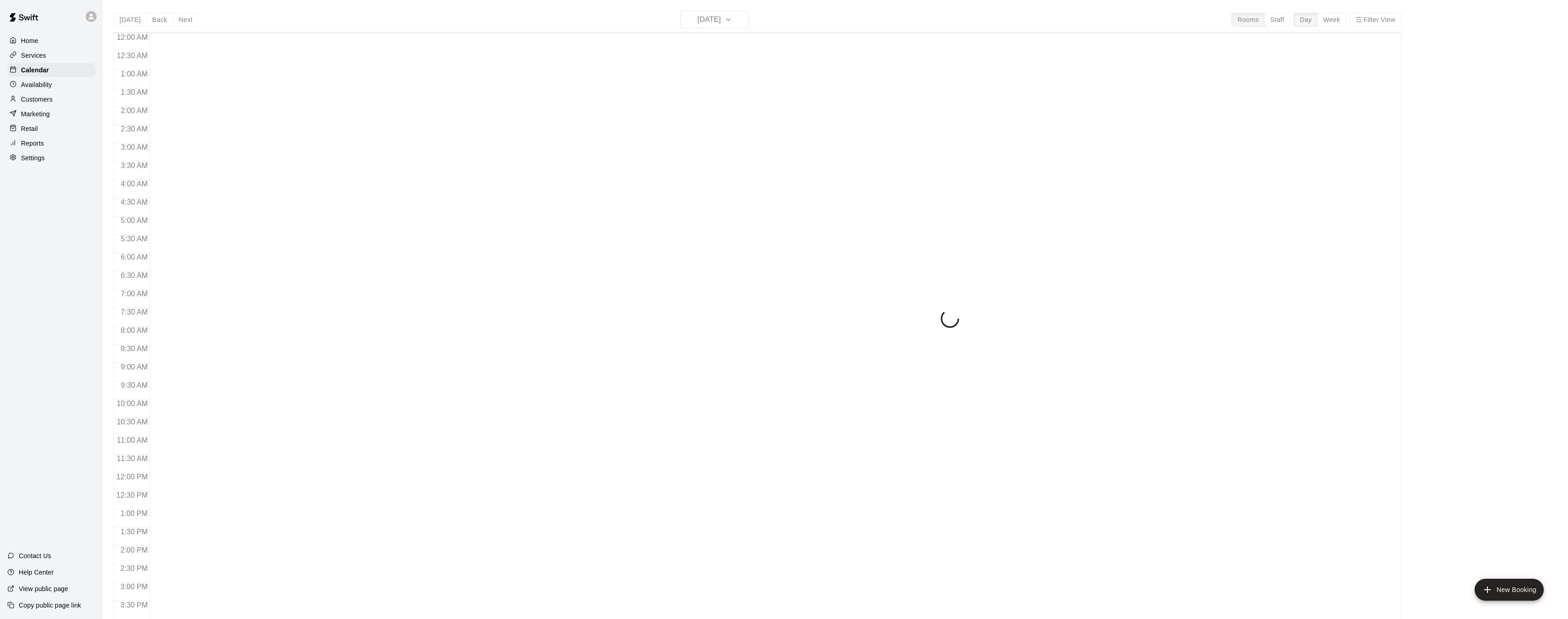
scroll to position [282, 0]
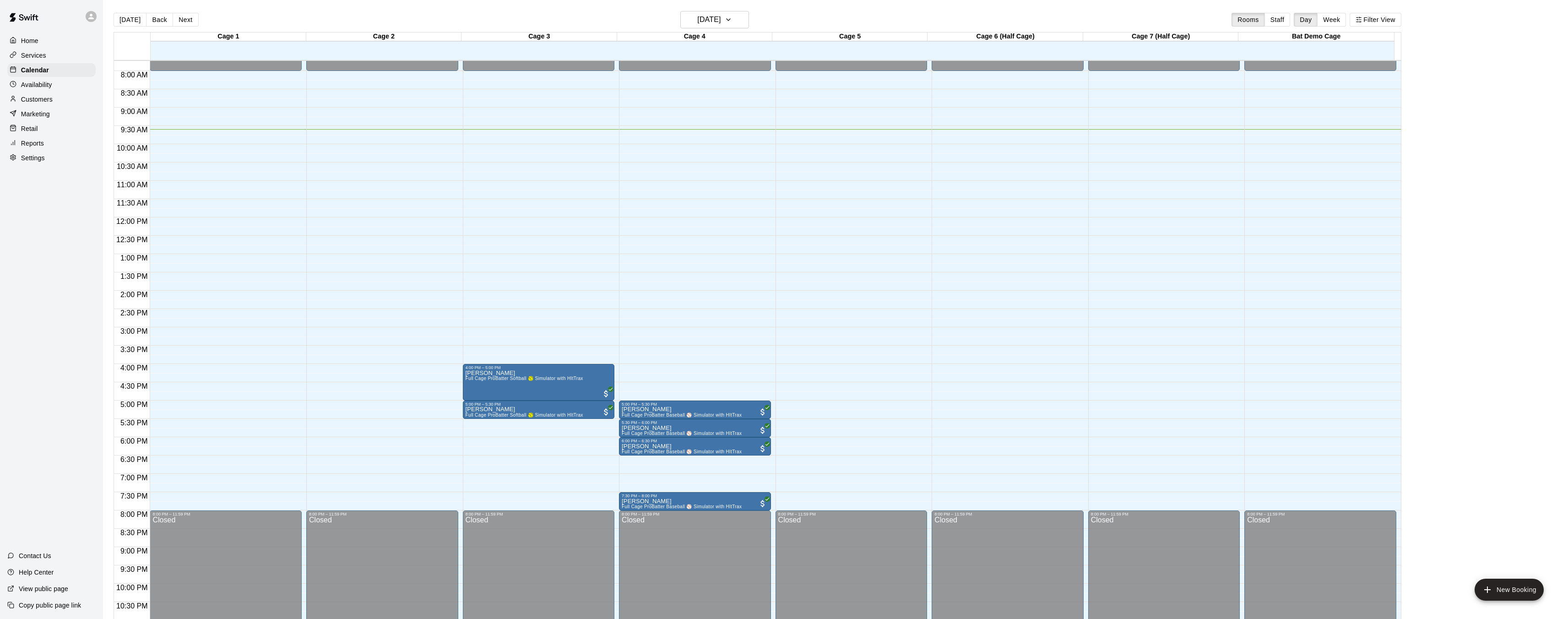
drag, startPoint x: 425, startPoint y: 14, endPoint x: 412, endPoint y: 2, distance: 17.7
click at [425, 14] on div "[DATE] Back [DATE][DATE] Rooms Staff Day Week Filter View" at bounding box center [757, 21] width 1288 height 21
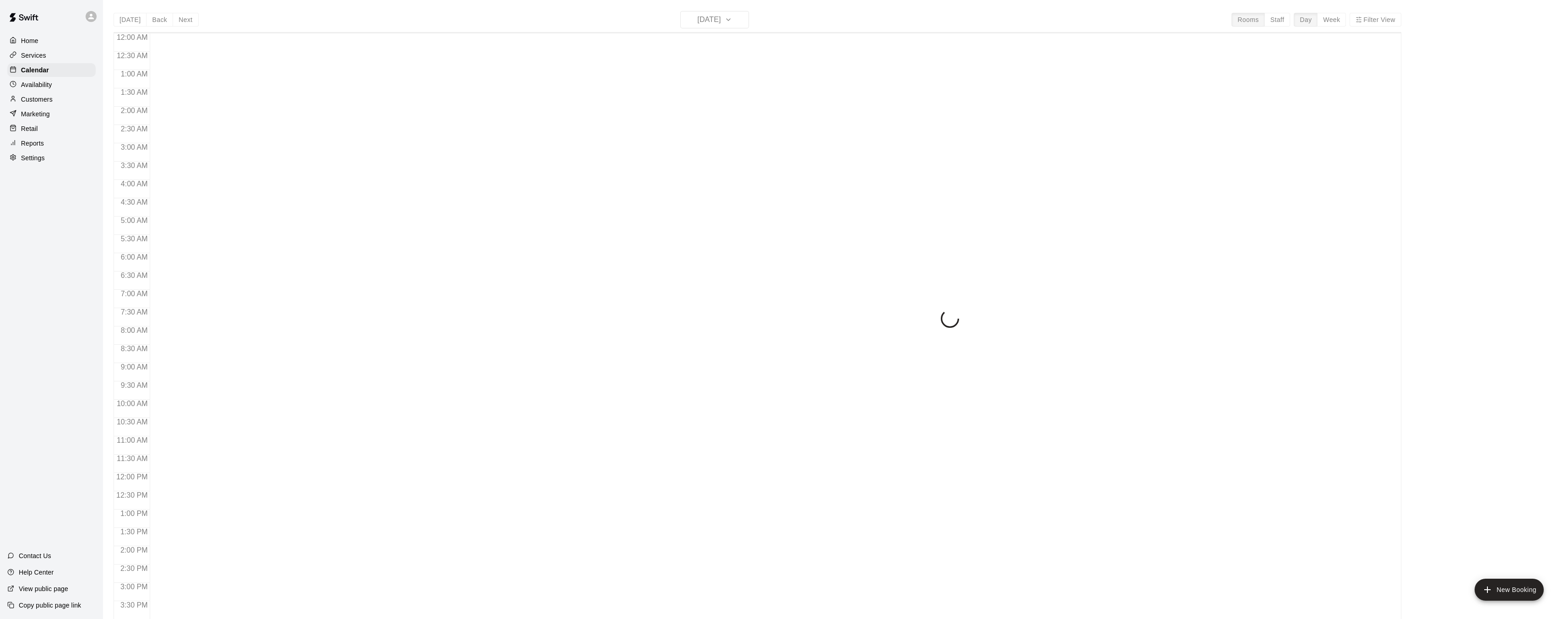
scroll to position [282, 0]
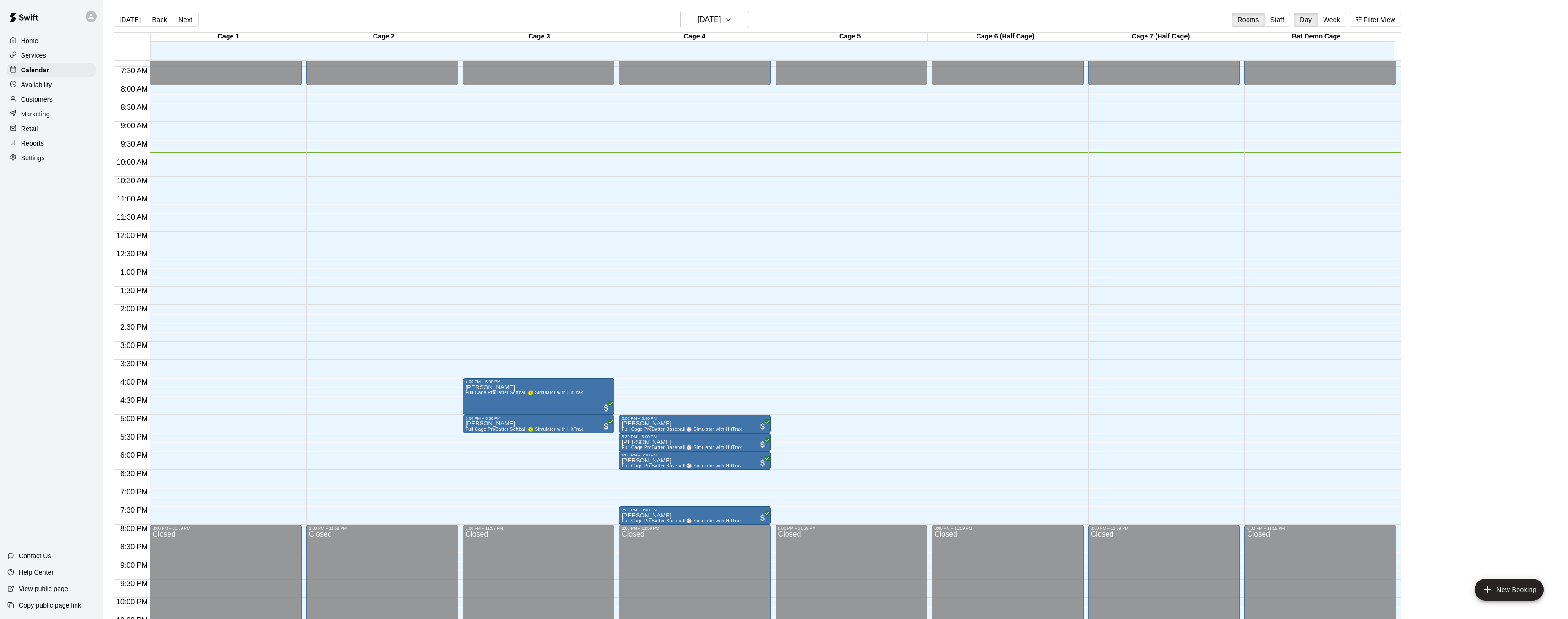
scroll to position [263, 0]
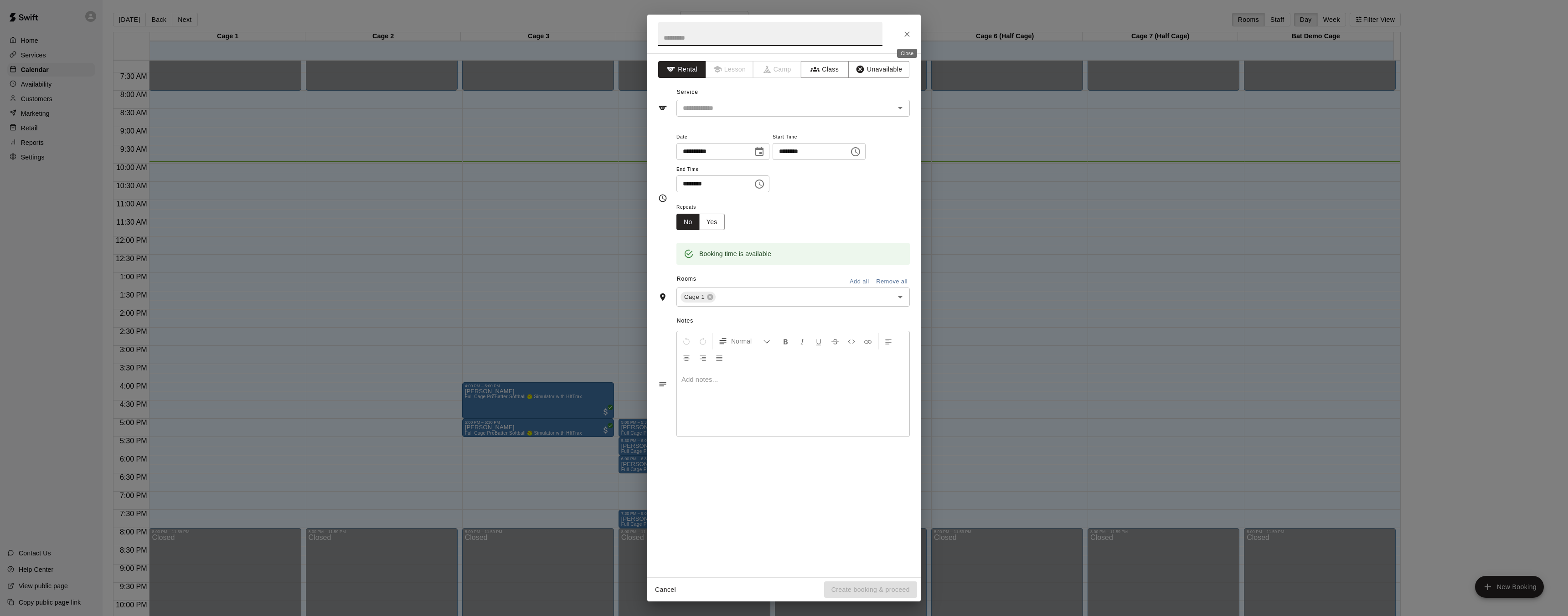
click at [903, 34] on icon "Close" at bounding box center [907, 34] width 9 height 9
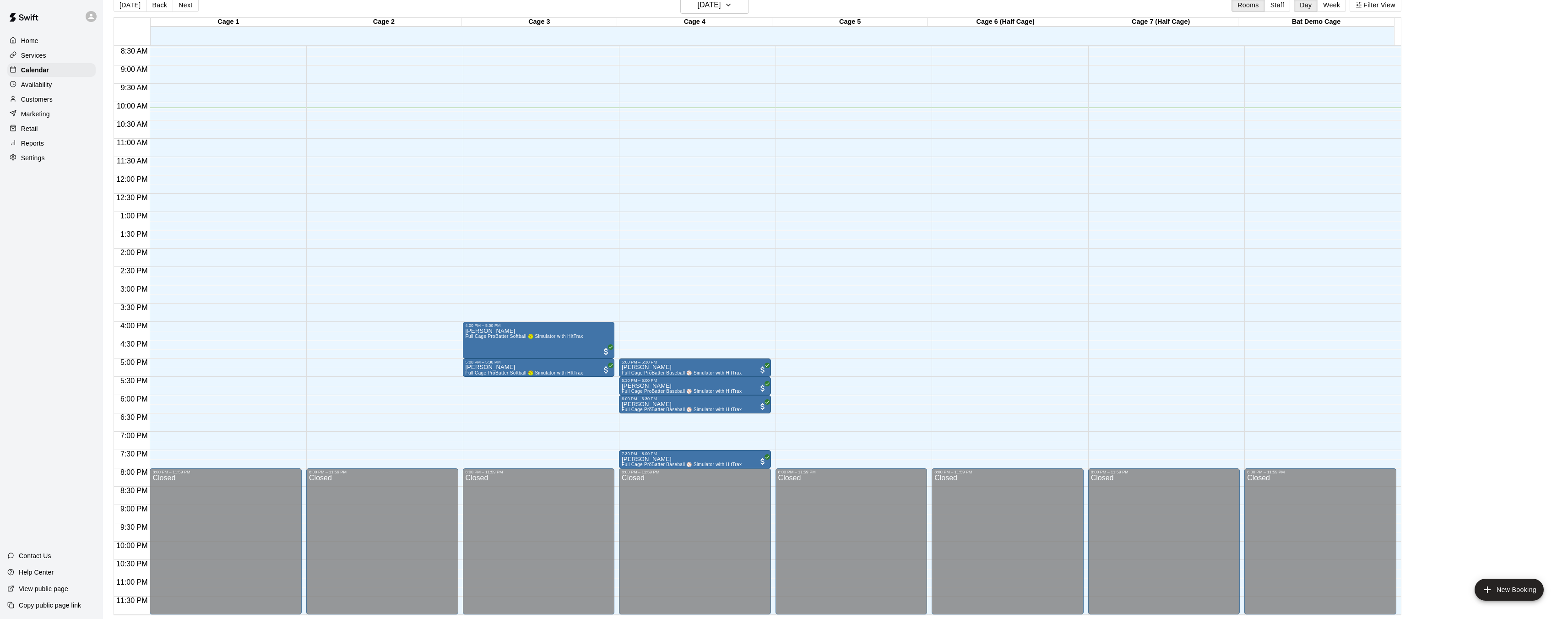
scroll to position [310, 0]
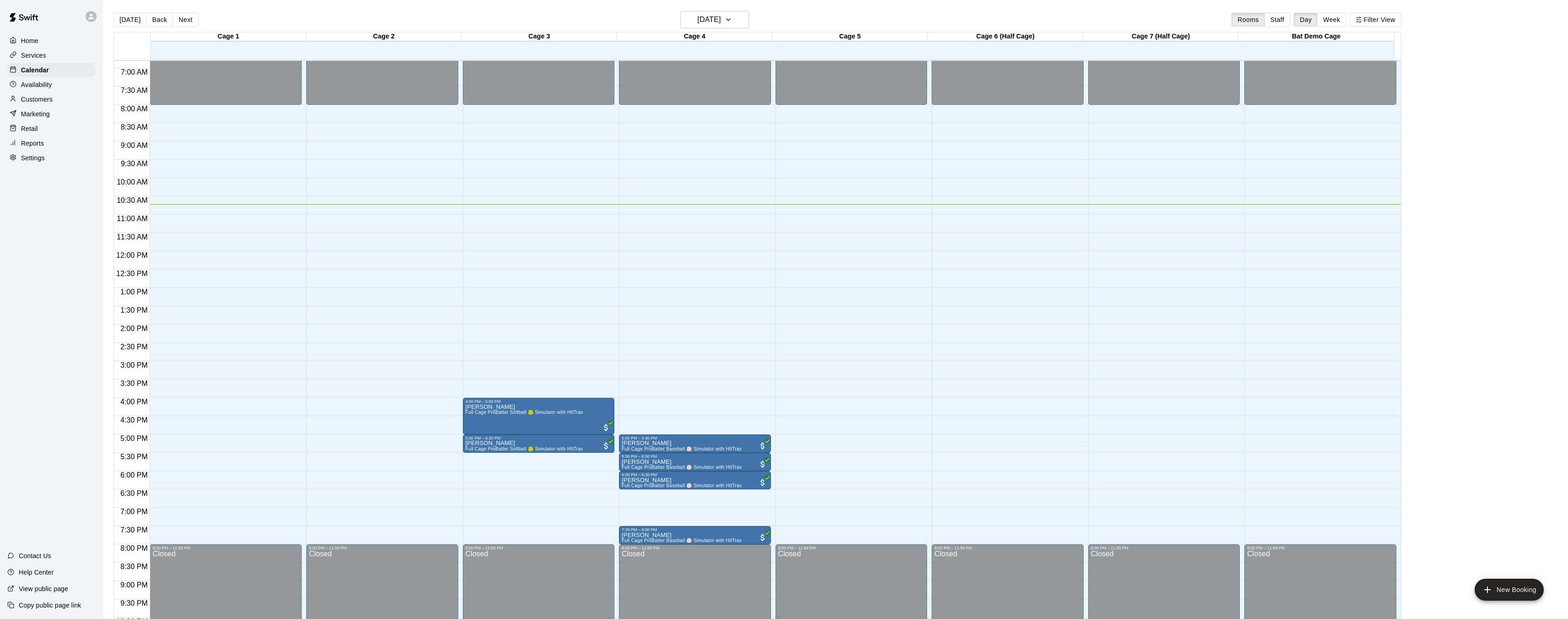
scroll to position [310, 0]
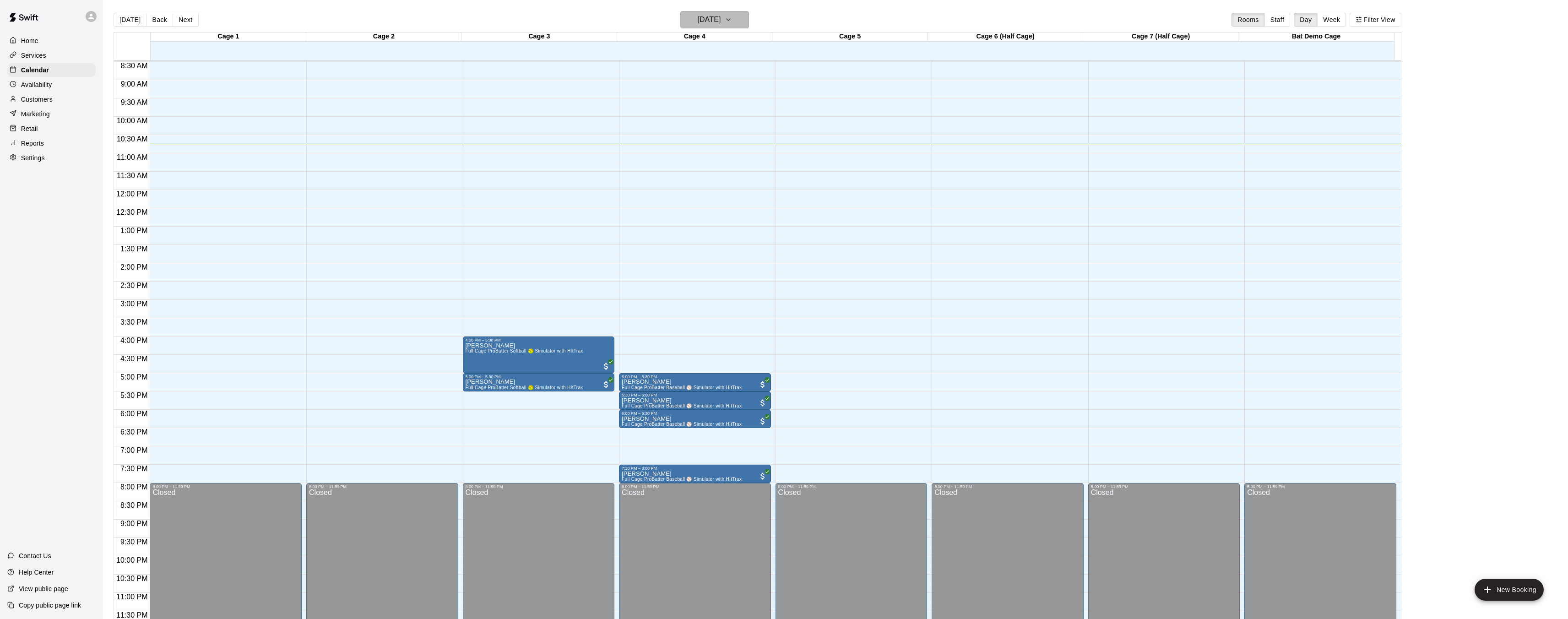
click at [705, 17] on h6 "[DATE]" at bounding box center [709, 19] width 23 height 13
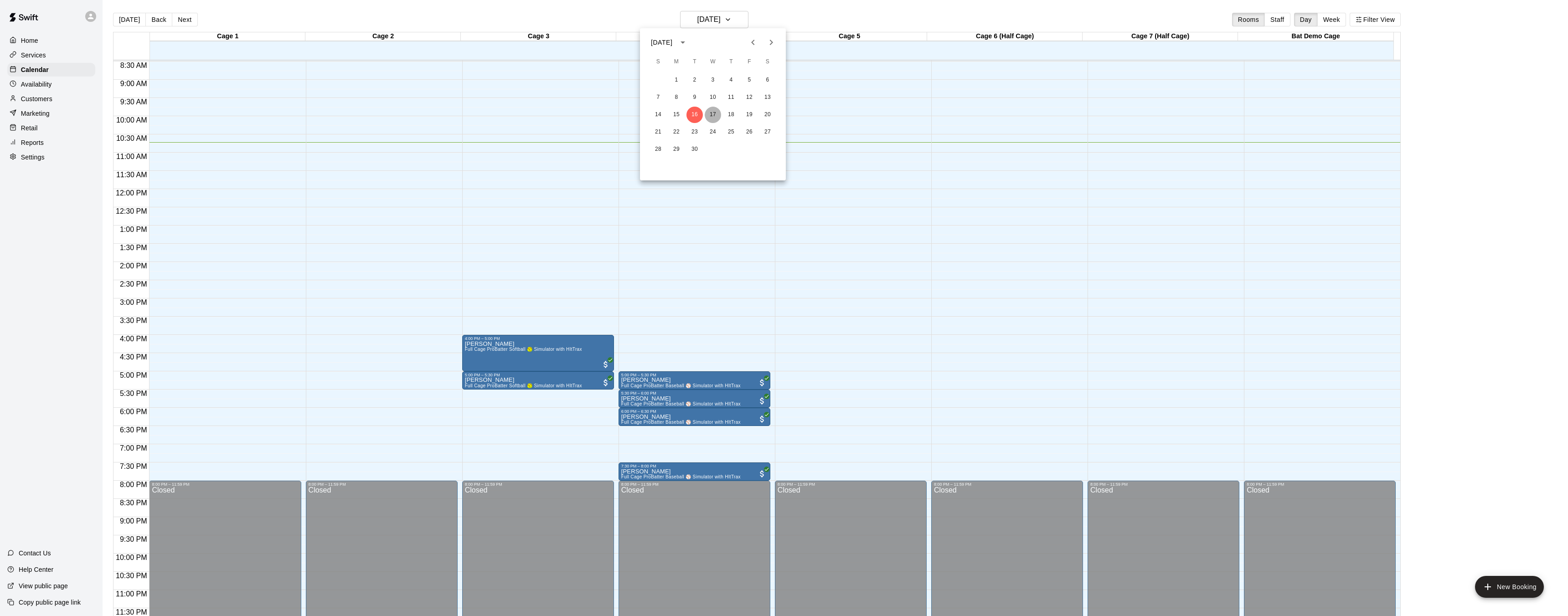
click at [715, 112] on button "17" at bounding box center [713, 114] width 16 height 16
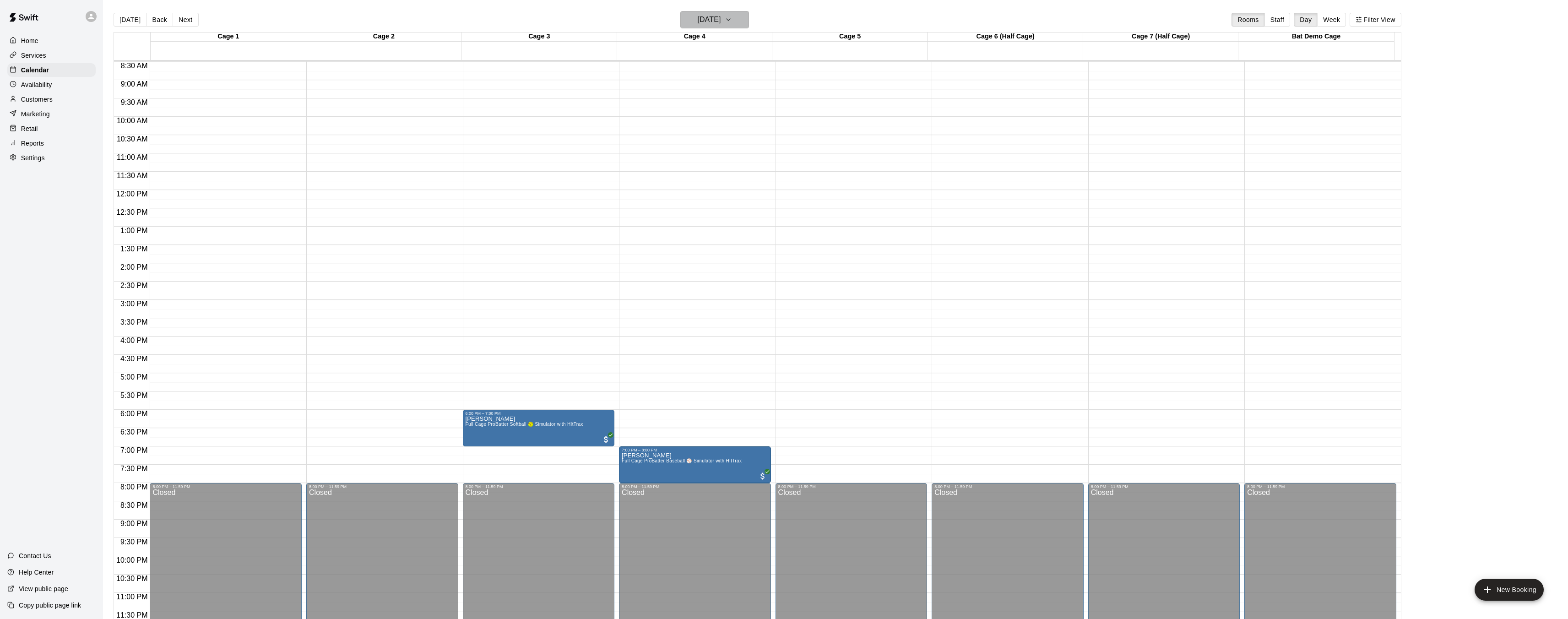
click at [721, 23] on h6 "Wednesday Sep 17" at bounding box center [709, 19] width 23 height 13
click at [698, 115] on button "16" at bounding box center [698, 115] width 17 height 17
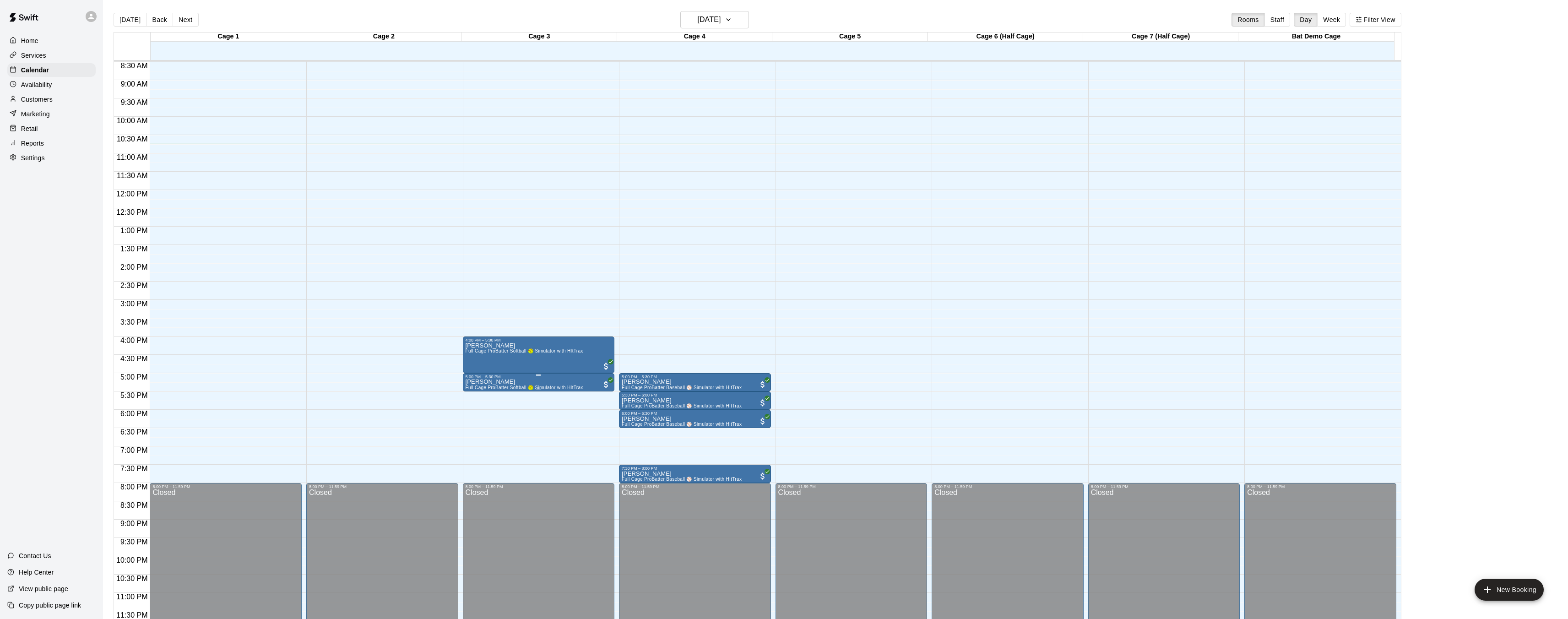
click at [500, 378] on div "5:00 PM – 5:30 PM" at bounding box center [538, 376] width 146 height 5
click at [471, 383] on icon "edit" at bounding box center [474, 384] width 11 height 11
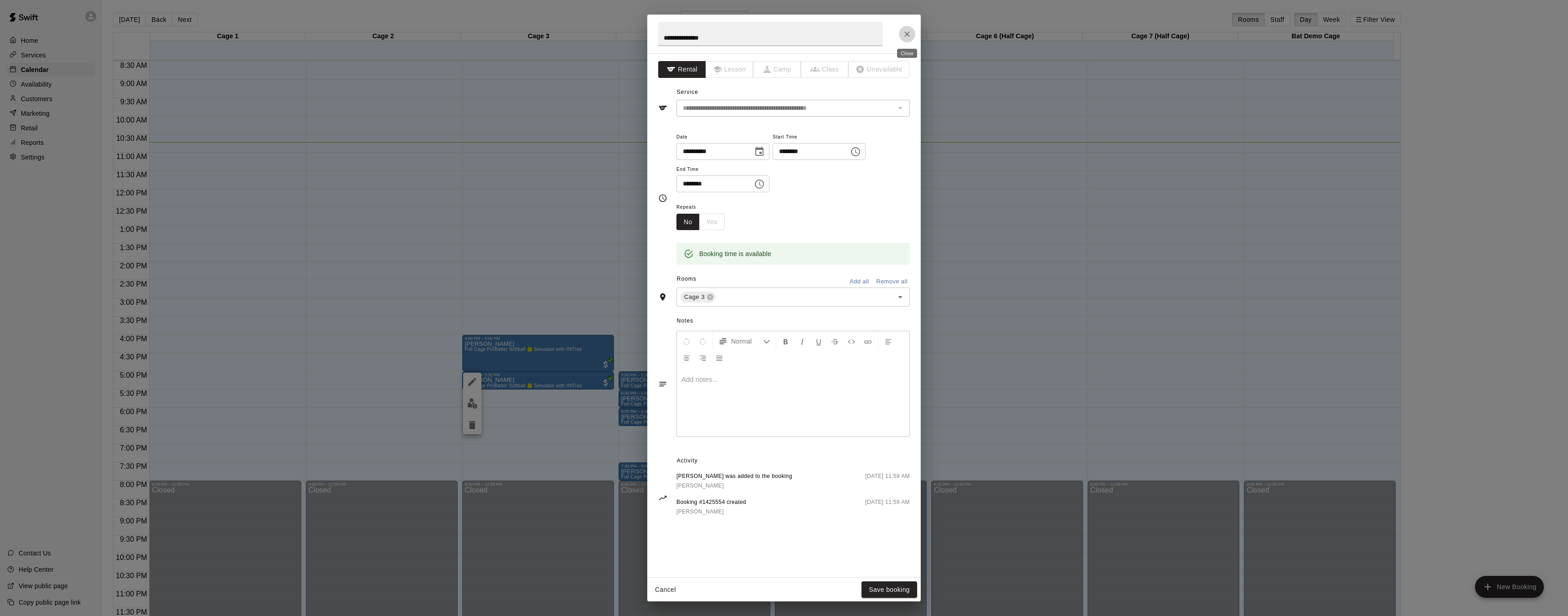
click at [907, 34] on icon "Close" at bounding box center [907, 34] width 5 height 5
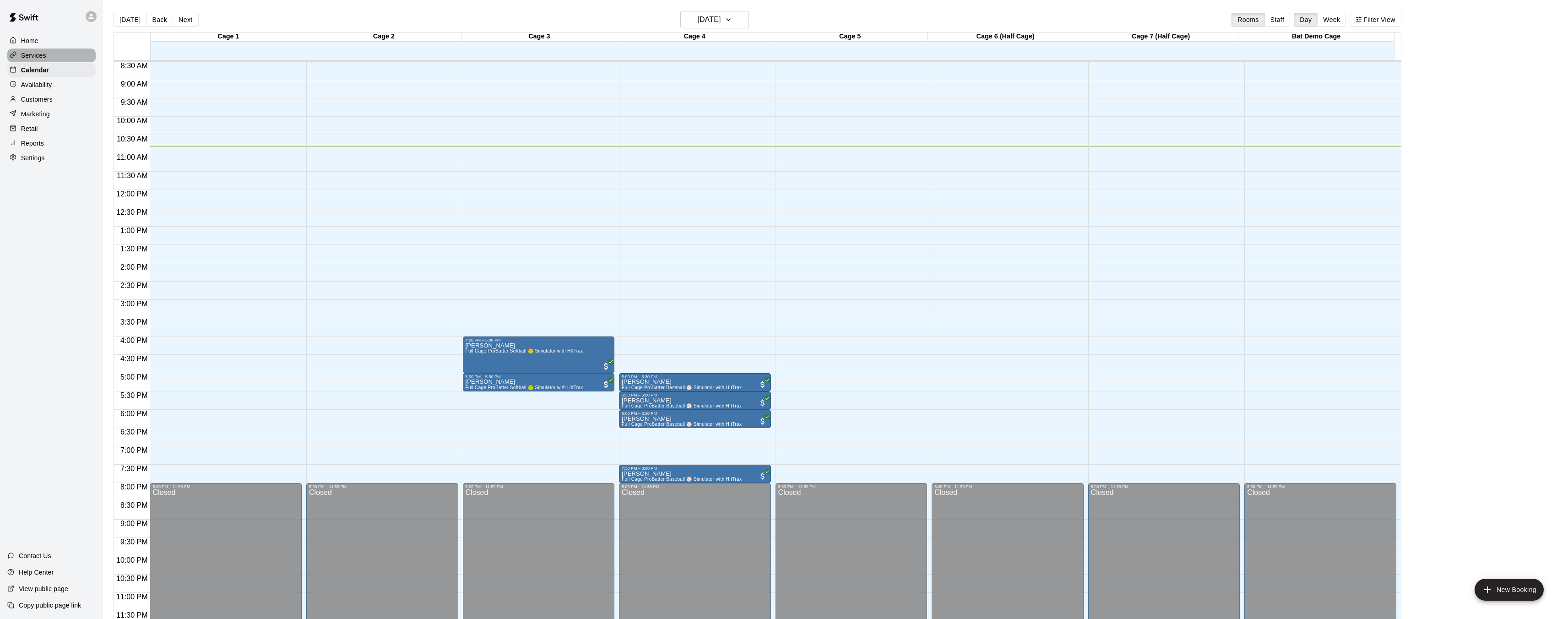
click at [44, 55] on p "Services" at bounding box center [33, 55] width 25 height 9
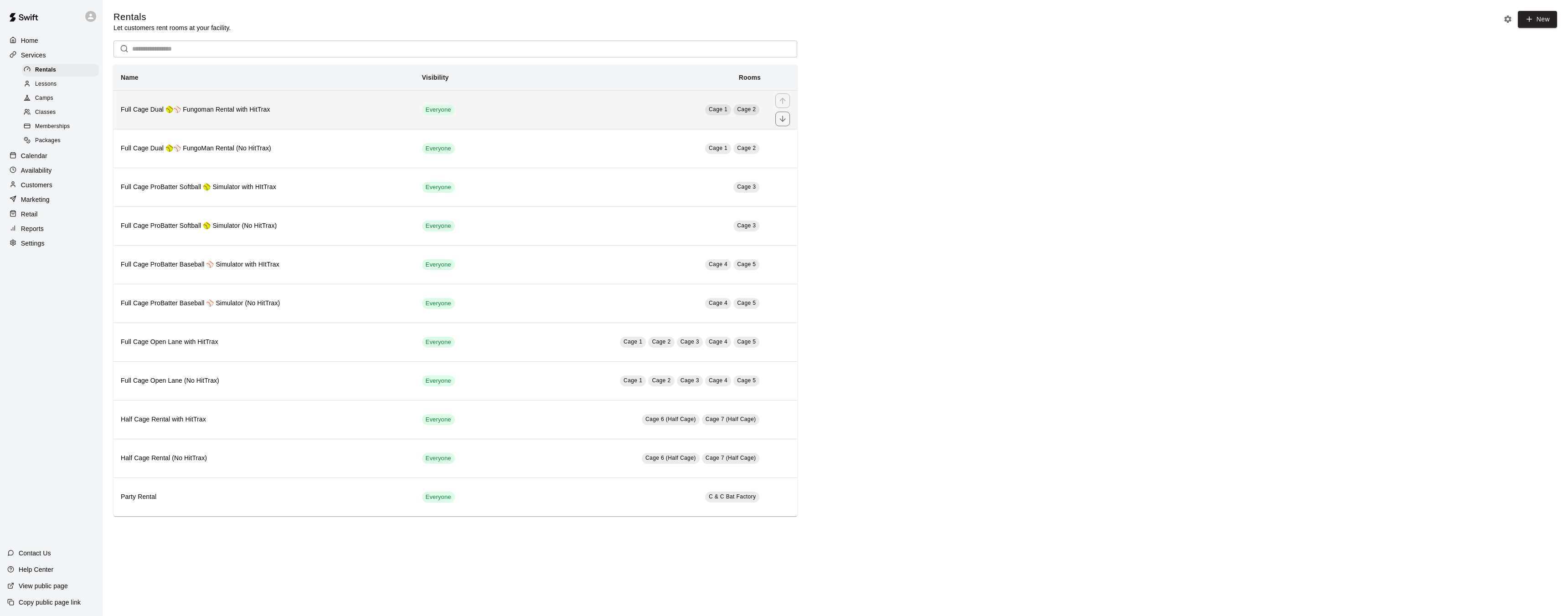
click at [387, 118] on th "Full Cage Dual 🥎⚾ Fungoman Rental with HitTrax" at bounding box center [264, 110] width 301 height 38
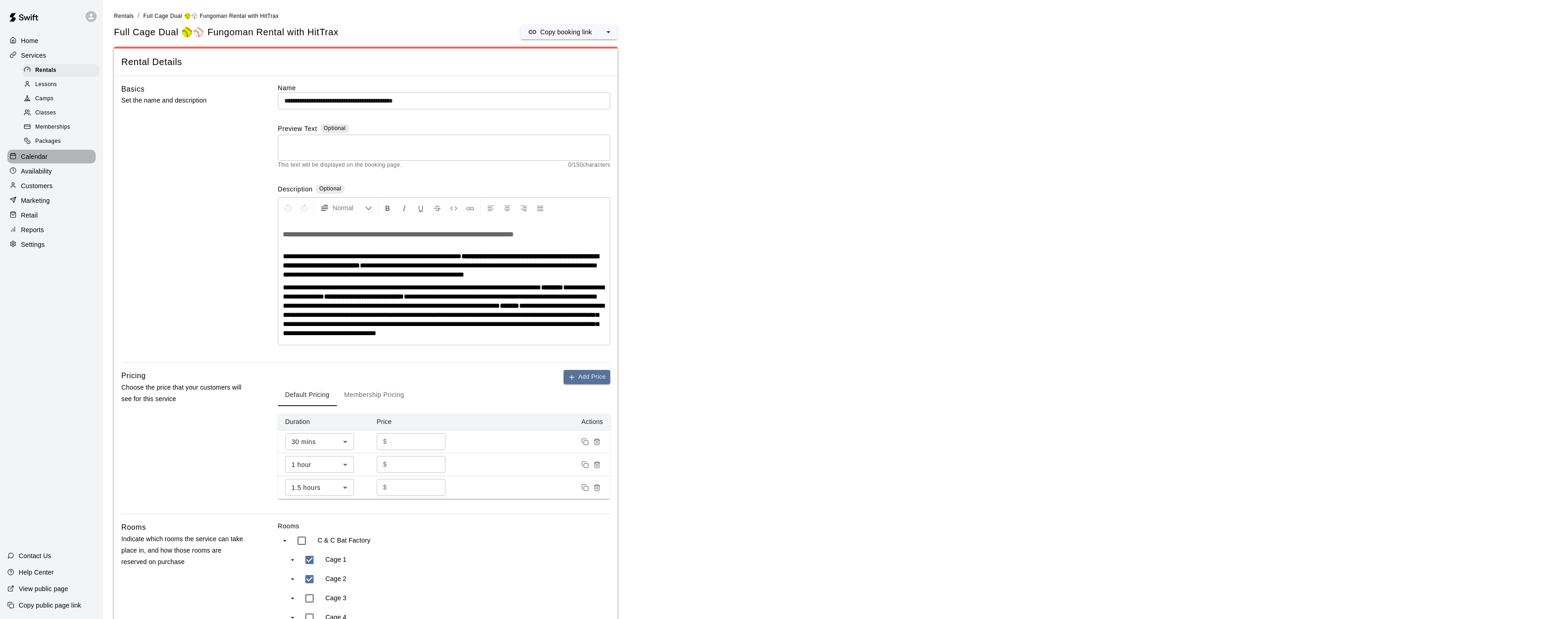
click at [46, 155] on p "Calendar" at bounding box center [34, 156] width 27 height 9
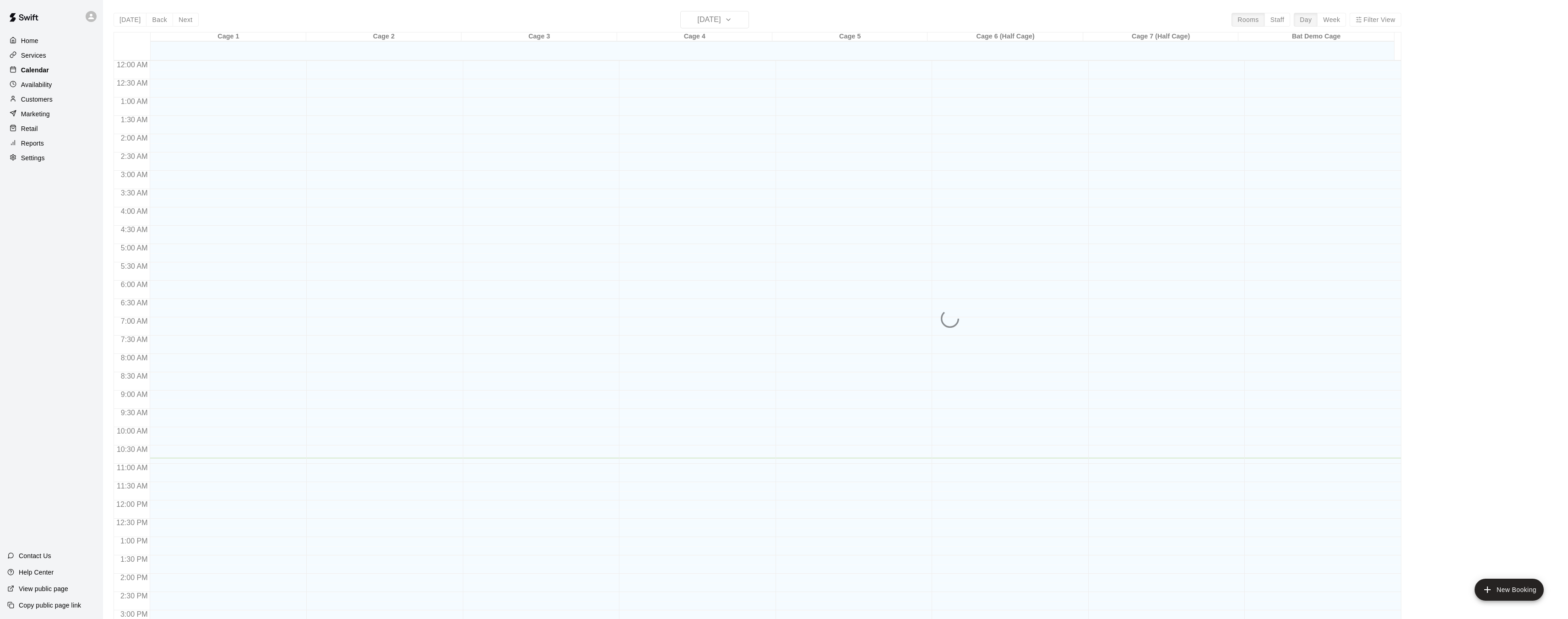
scroll to position [282, 0]
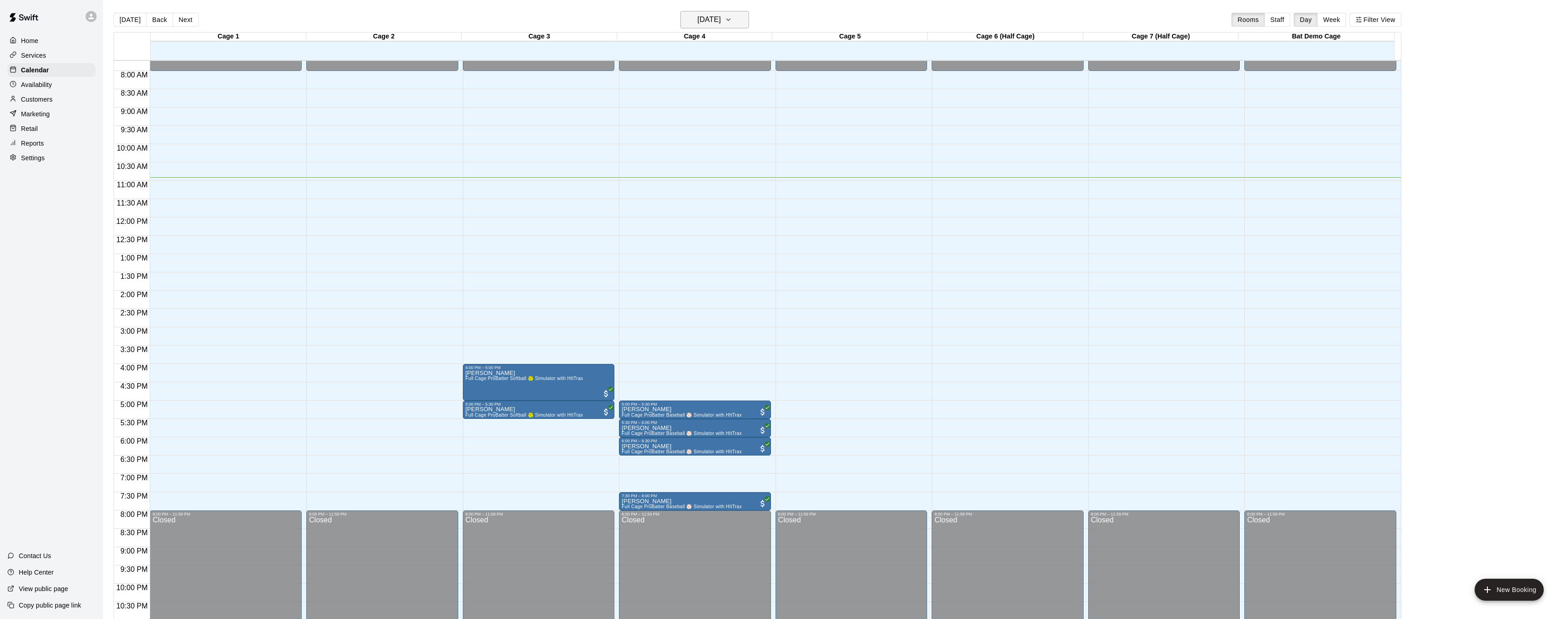
click at [732, 23] on icon "button" at bounding box center [729, 19] width 7 height 11
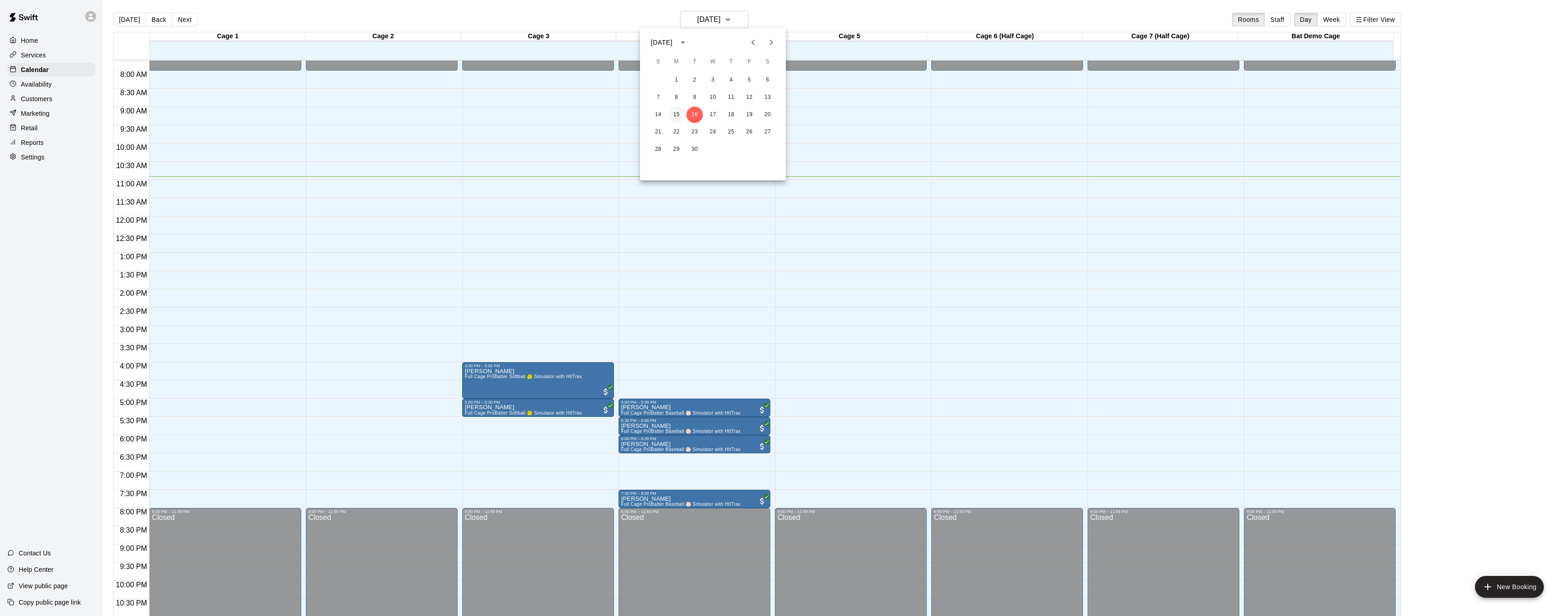
click at [681, 114] on button "15" at bounding box center [676, 114] width 16 height 16
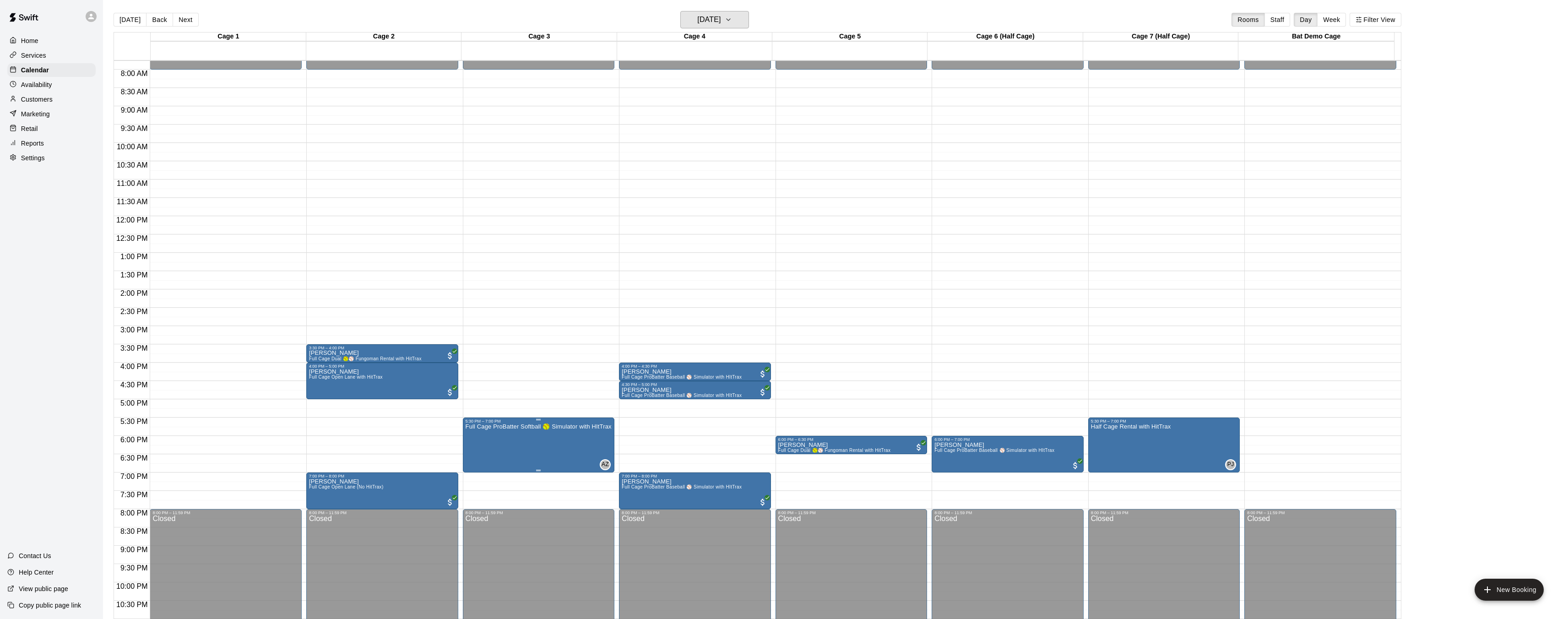
scroll to position [284, 0]
click at [820, 441] on div "6:00 PM – 6:30 PM" at bounding box center [851, 439] width 146 height 5
click at [825, 408] on div at bounding box center [788, 309] width 1575 height 619
